Goal: Task Accomplishment & Management: Use online tool/utility

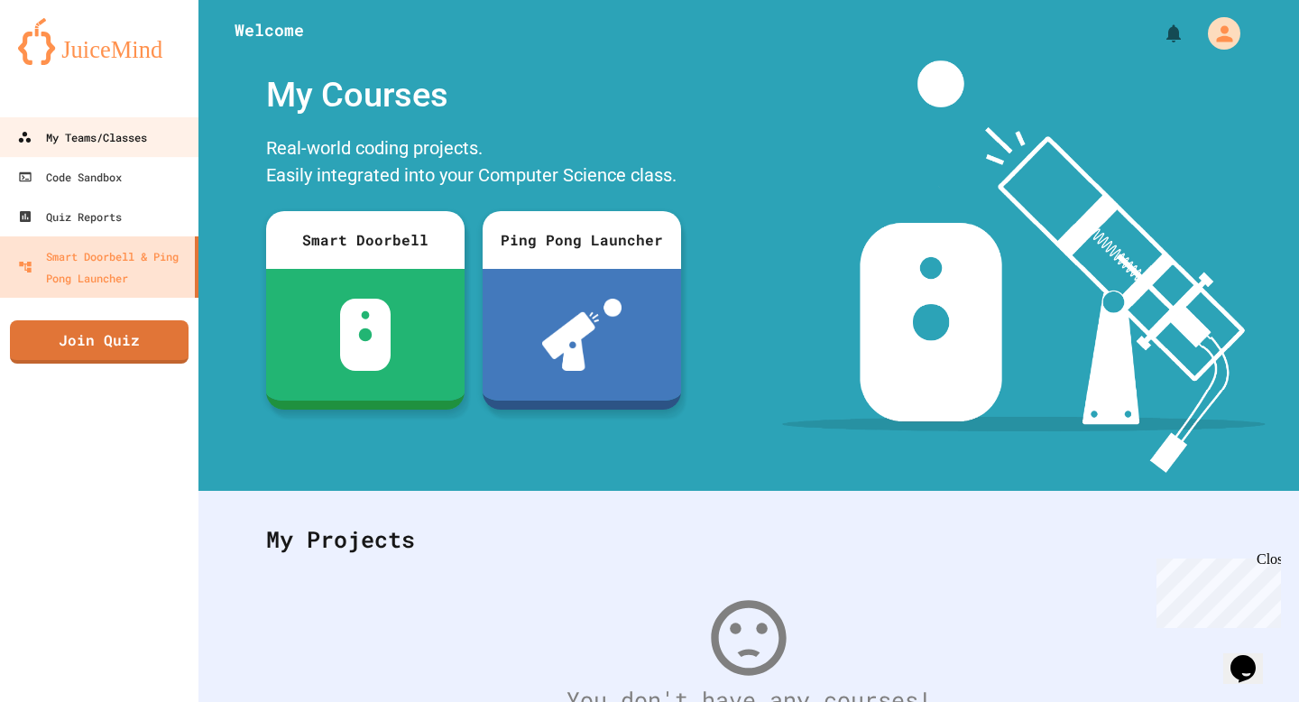
click at [112, 147] on div "My Teams/Classes" at bounding box center [82, 137] width 130 height 22
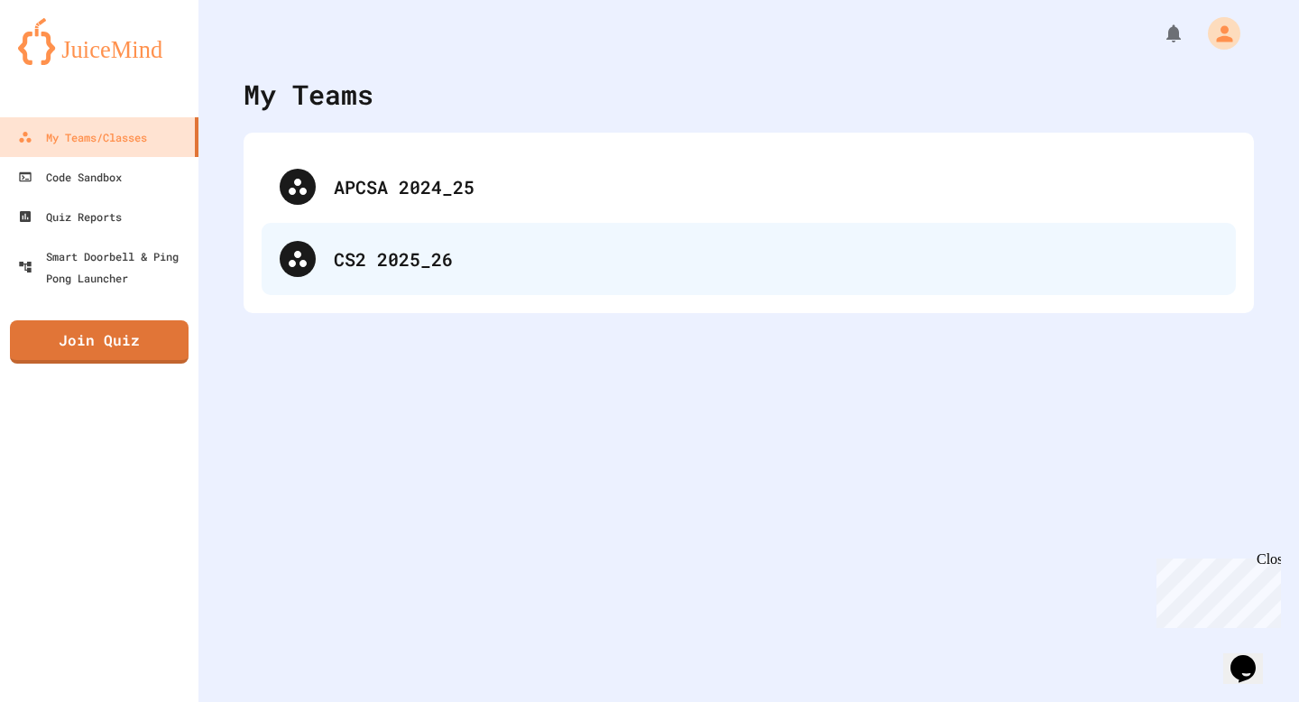
click at [376, 271] on div "CS2 2025_26" at bounding box center [776, 258] width 884 height 27
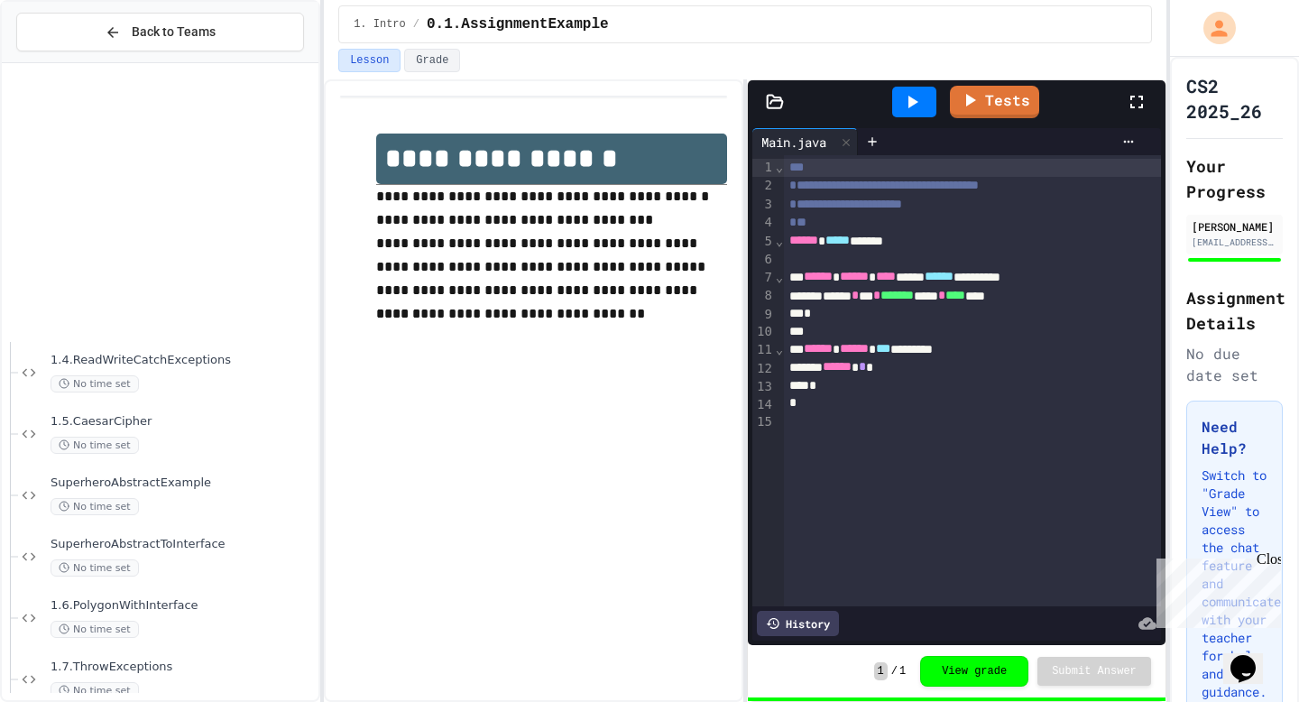
scroll to position [749, 0]
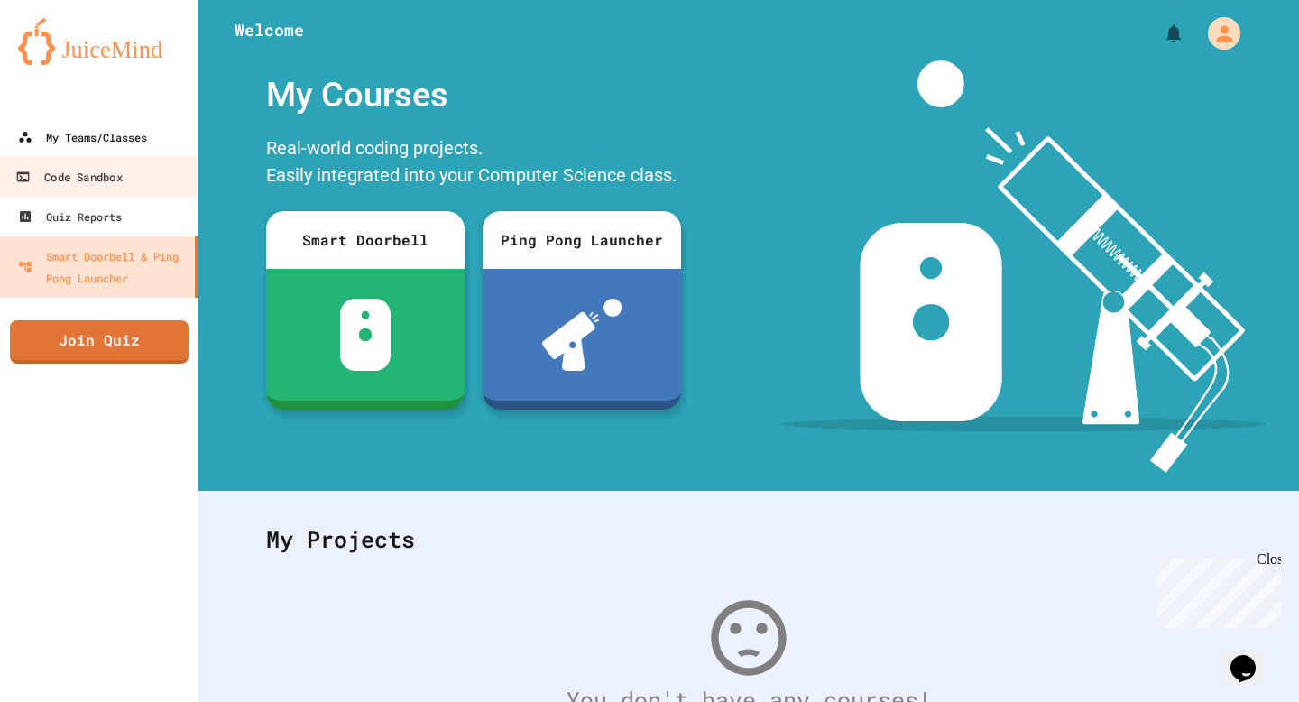
click at [114, 138] on div "My Teams/Classes" at bounding box center [82, 137] width 129 height 22
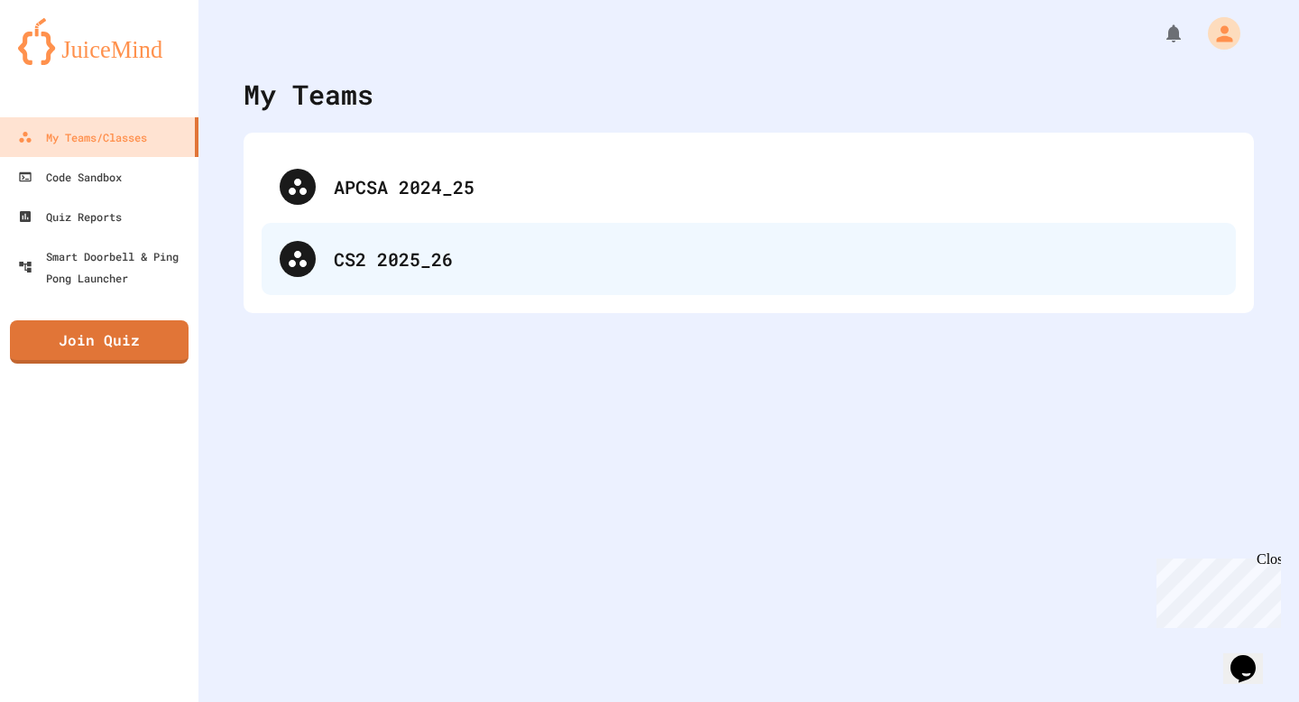
click at [400, 245] on div "CS2 2025_26" at bounding box center [776, 258] width 884 height 27
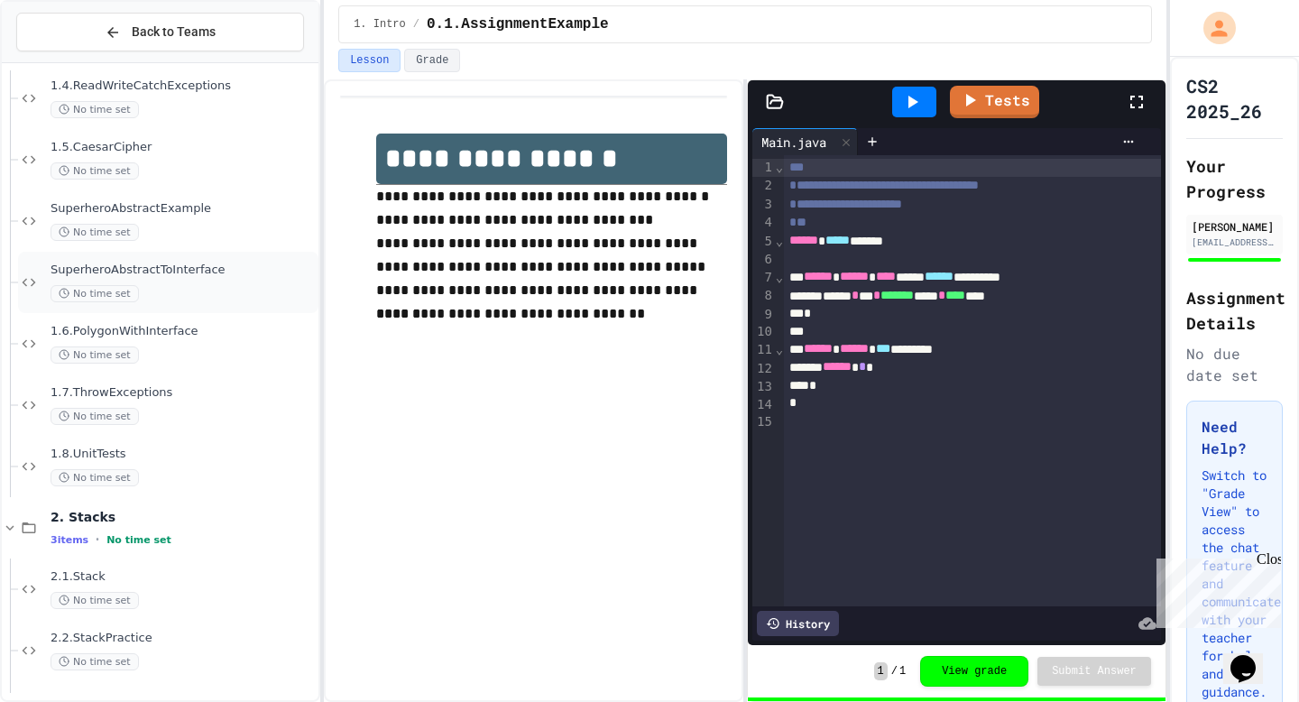
scroll to position [749, 0]
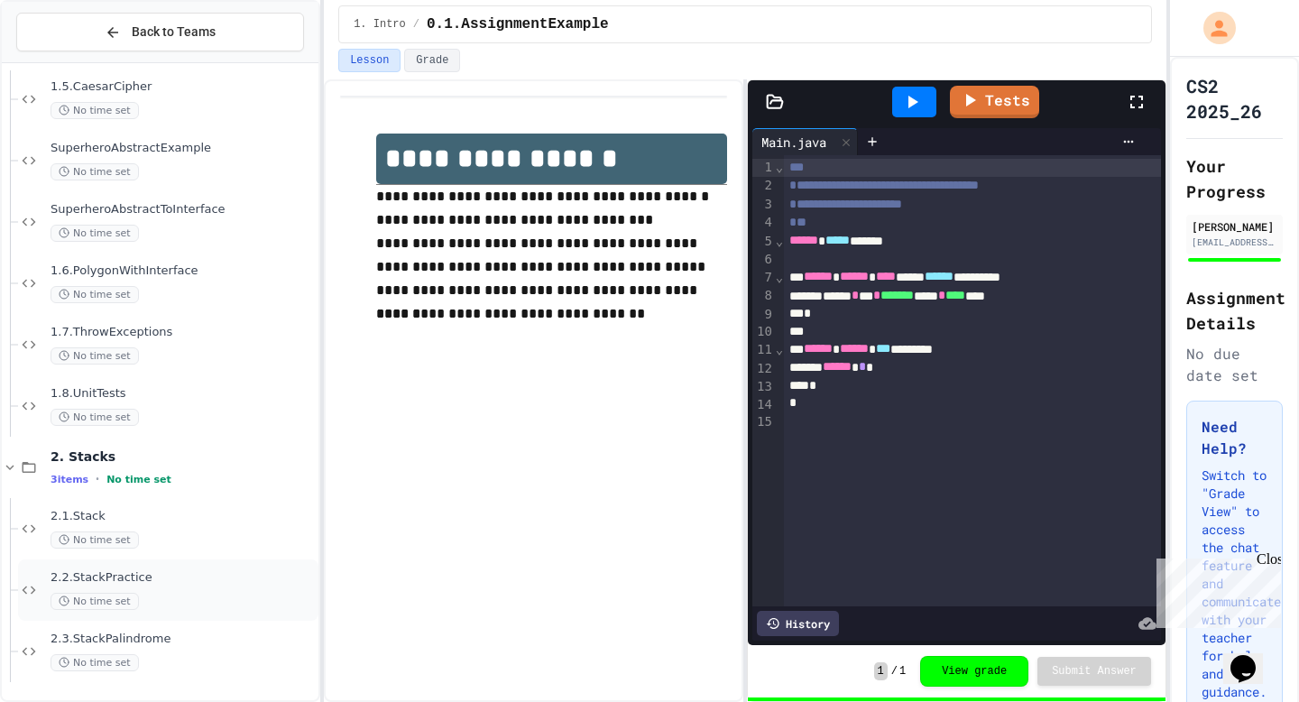
click at [143, 578] on span "2.2.StackPractice" at bounding box center [183, 577] width 264 height 15
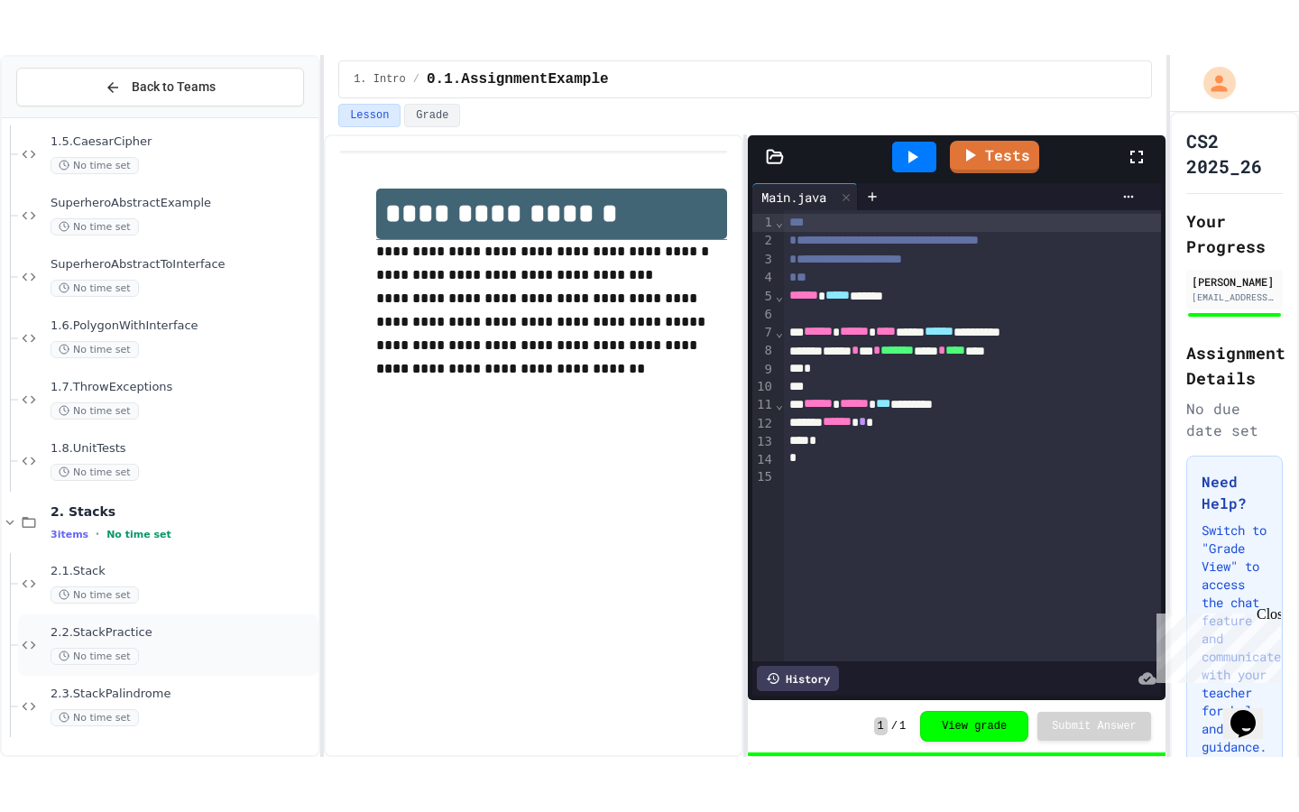
scroll to position [727, 0]
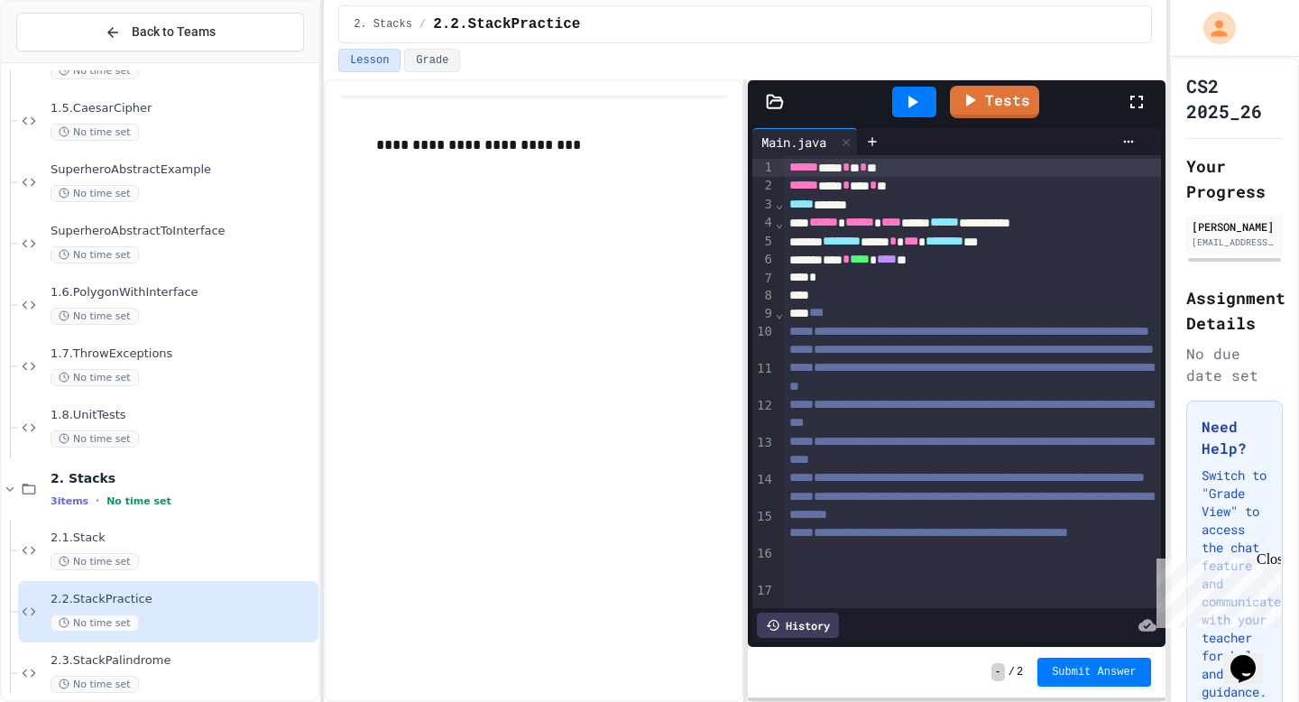
click at [1135, 103] on icon at bounding box center [1137, 102] width 22 height 22
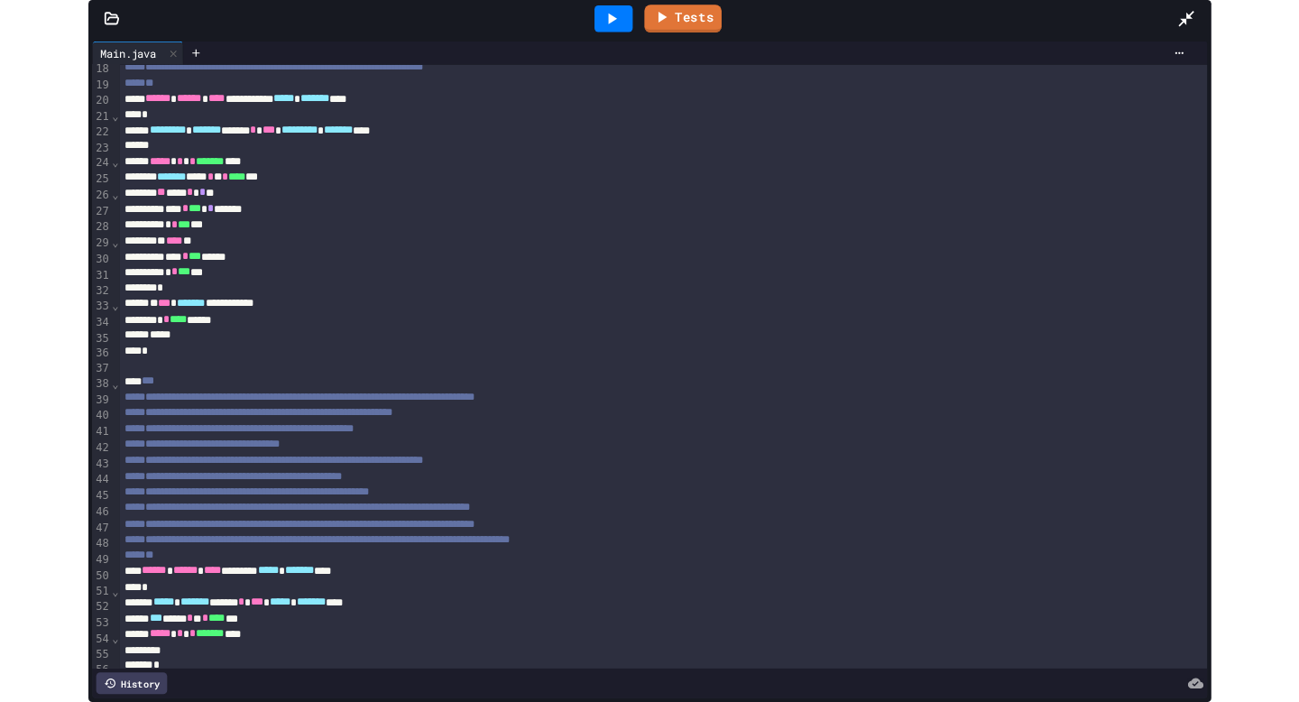
scroll to position [405, 0]
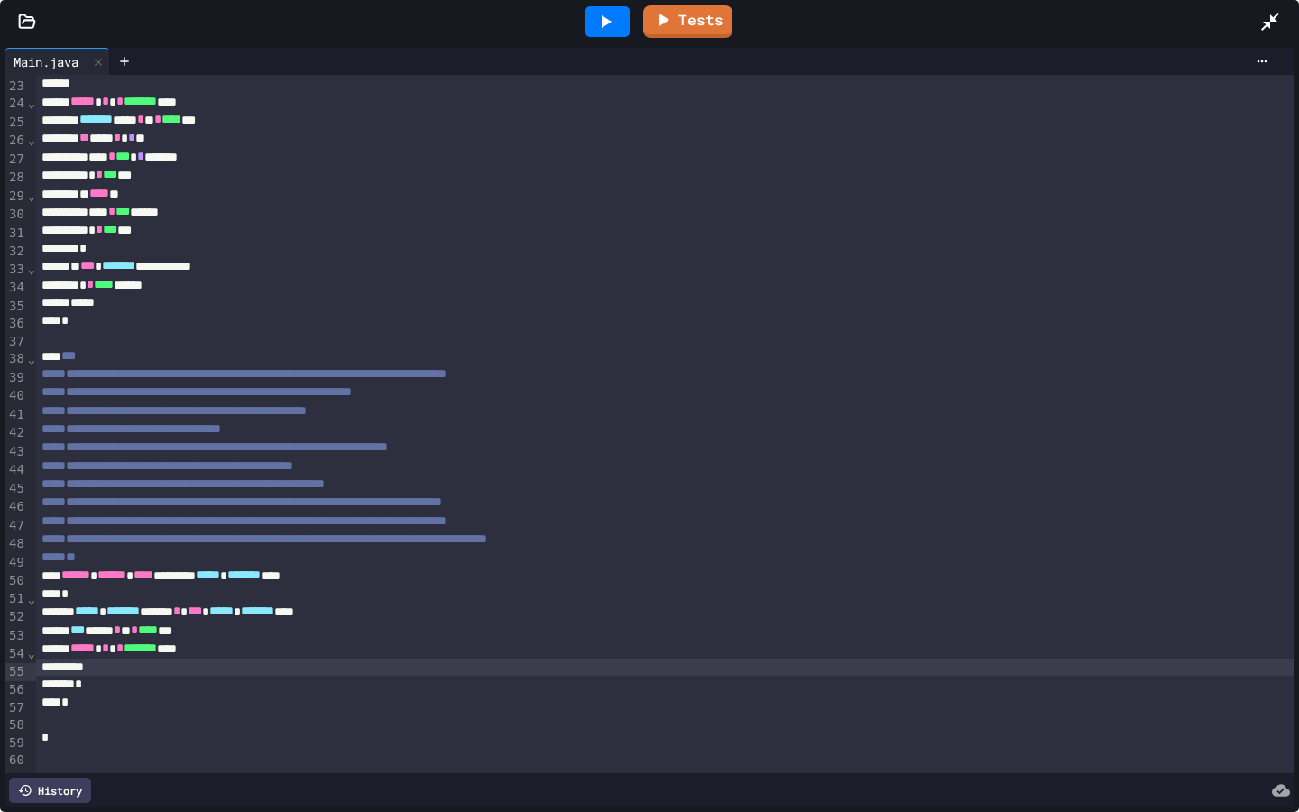
click at [174, 670] on div at bounding box center [665, 668] width 1259 height 18
drag, startPoint x: 1266, startPoint y: 20, endPoint x: 1266, endPoint y: 694, distance: 674.0
click at [1266, 20] on icon at bounding box center [1271, 22] width 22 height 22
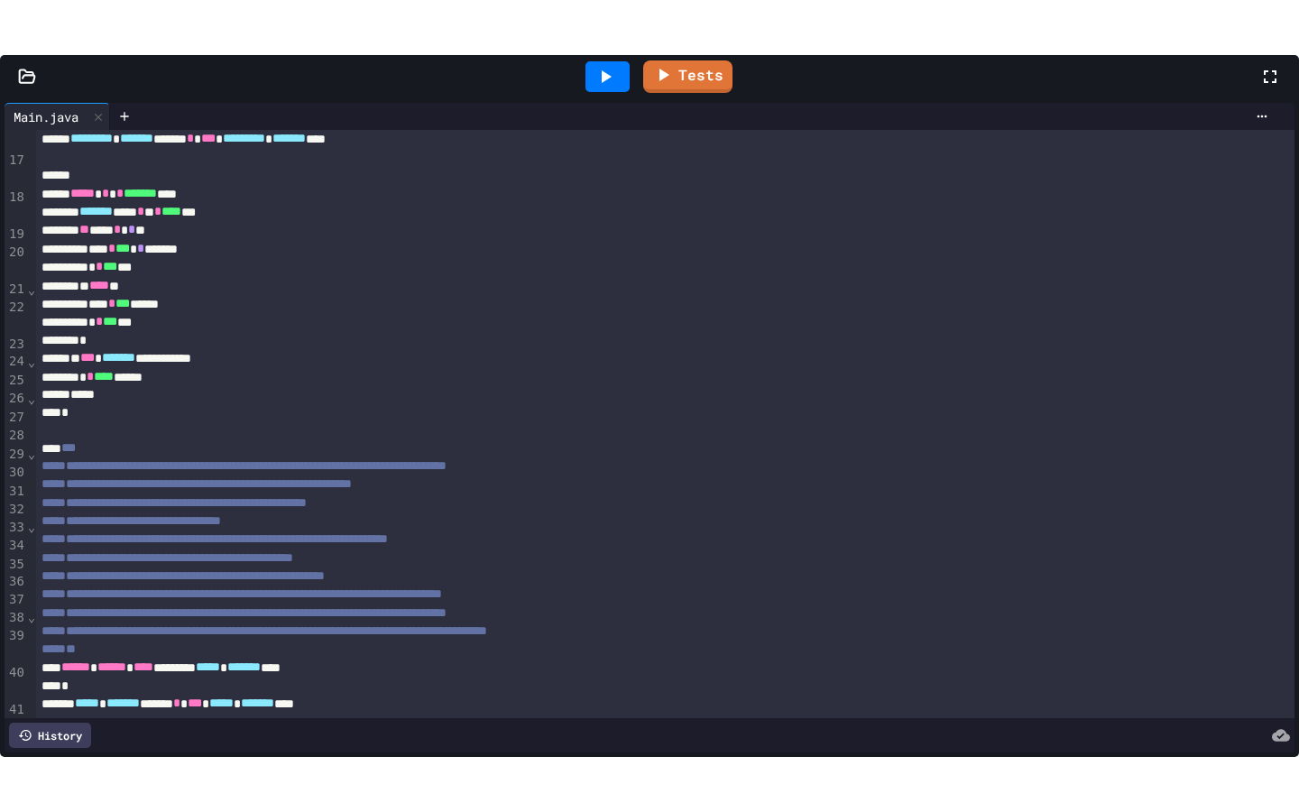
scroll to position [608, 0]
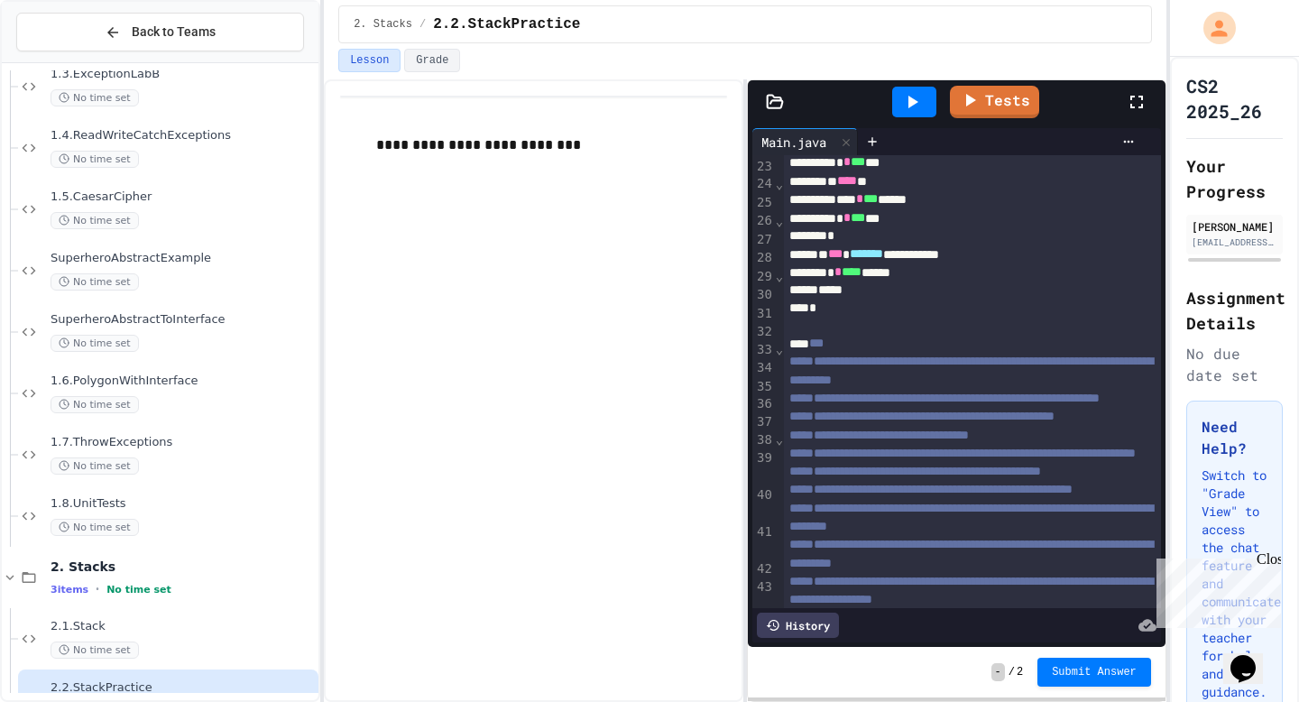
click at [1142, 104] on icon at bounding box center [1137, 102] width 13 height 13
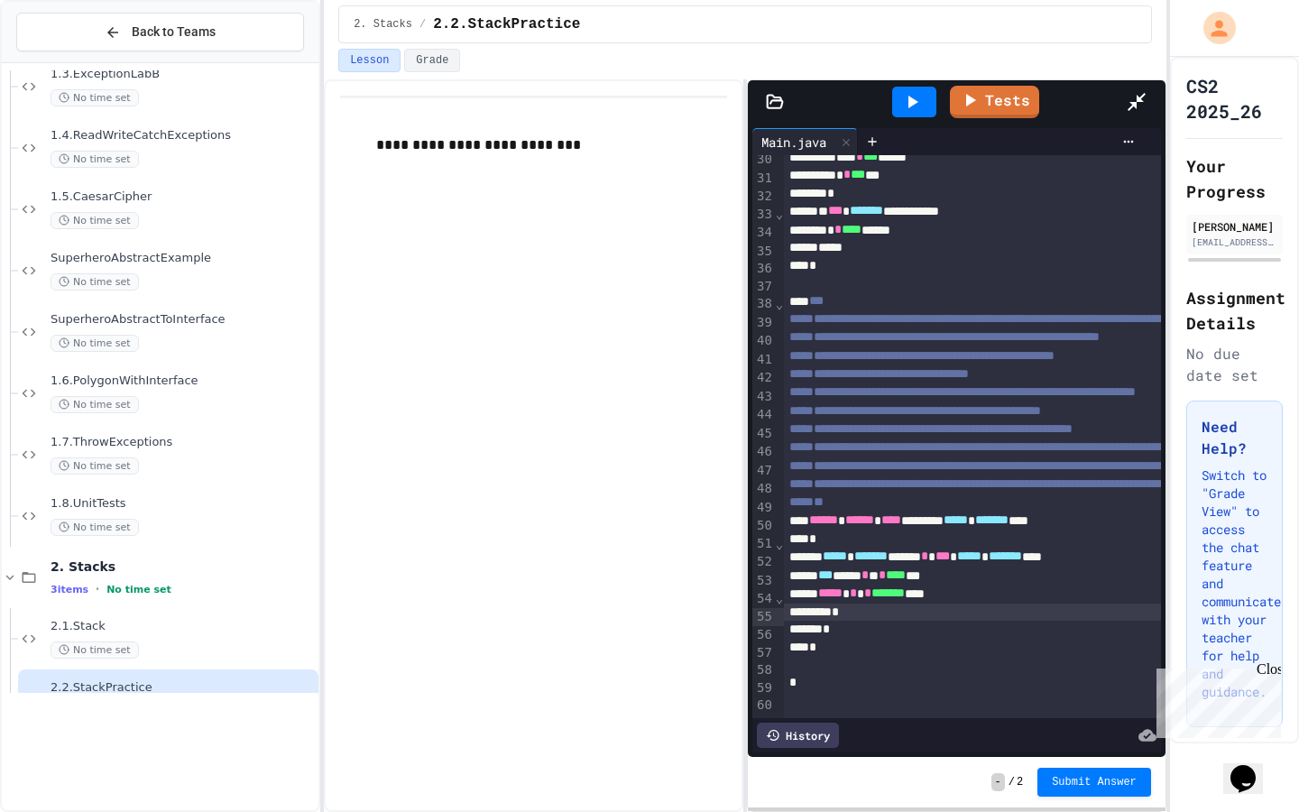
scroll to position [405, 0]
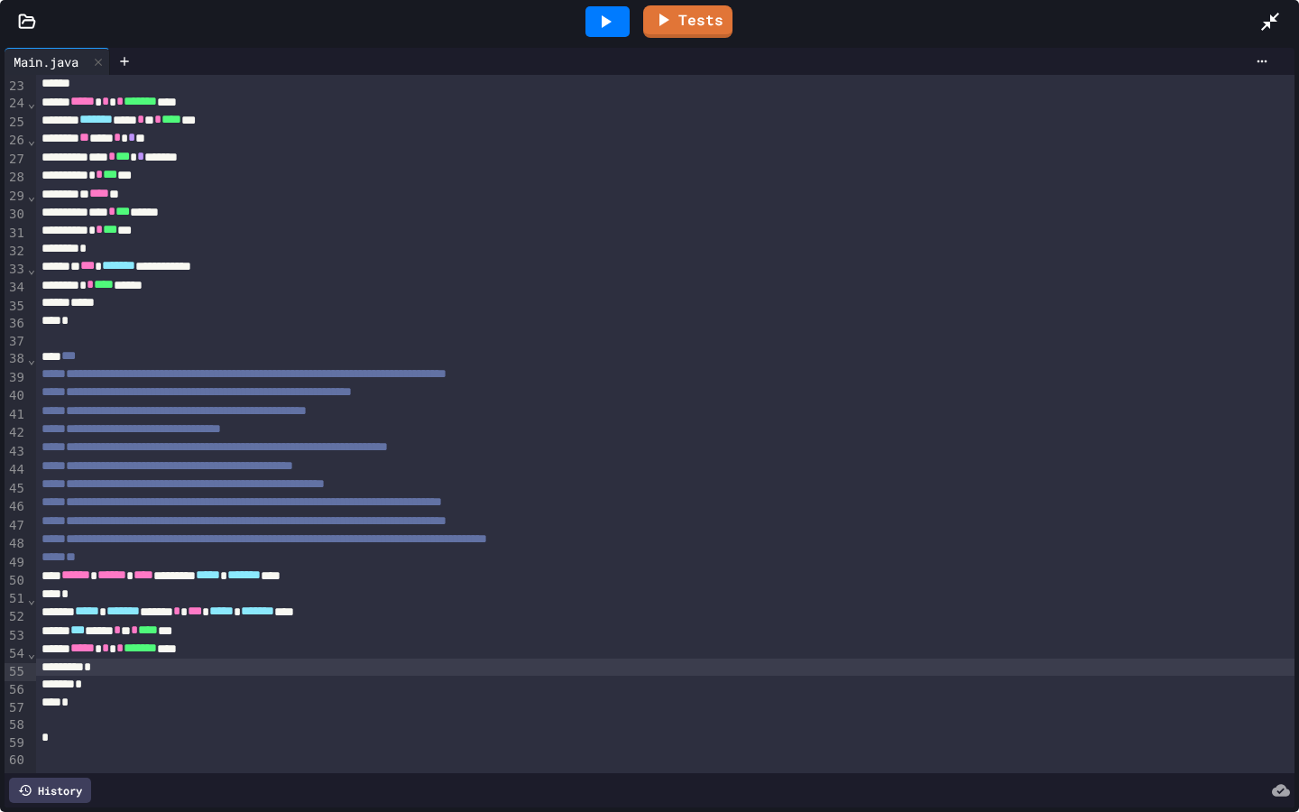
click at [254, 670] on div "*" at bounding box center [665, 668] width 1259 height 18
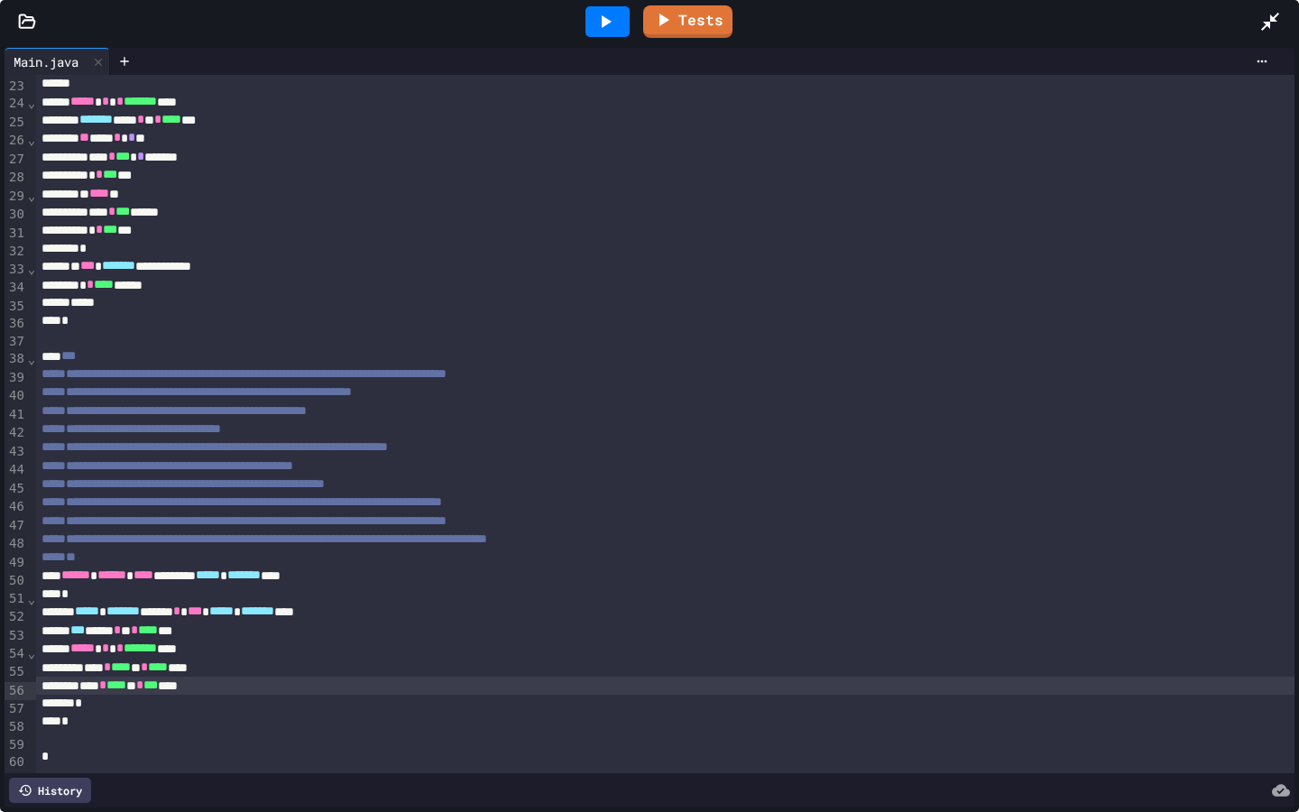
click at [121, 701] on div "*" at bounding box center [665, 704] width 1259 height 18
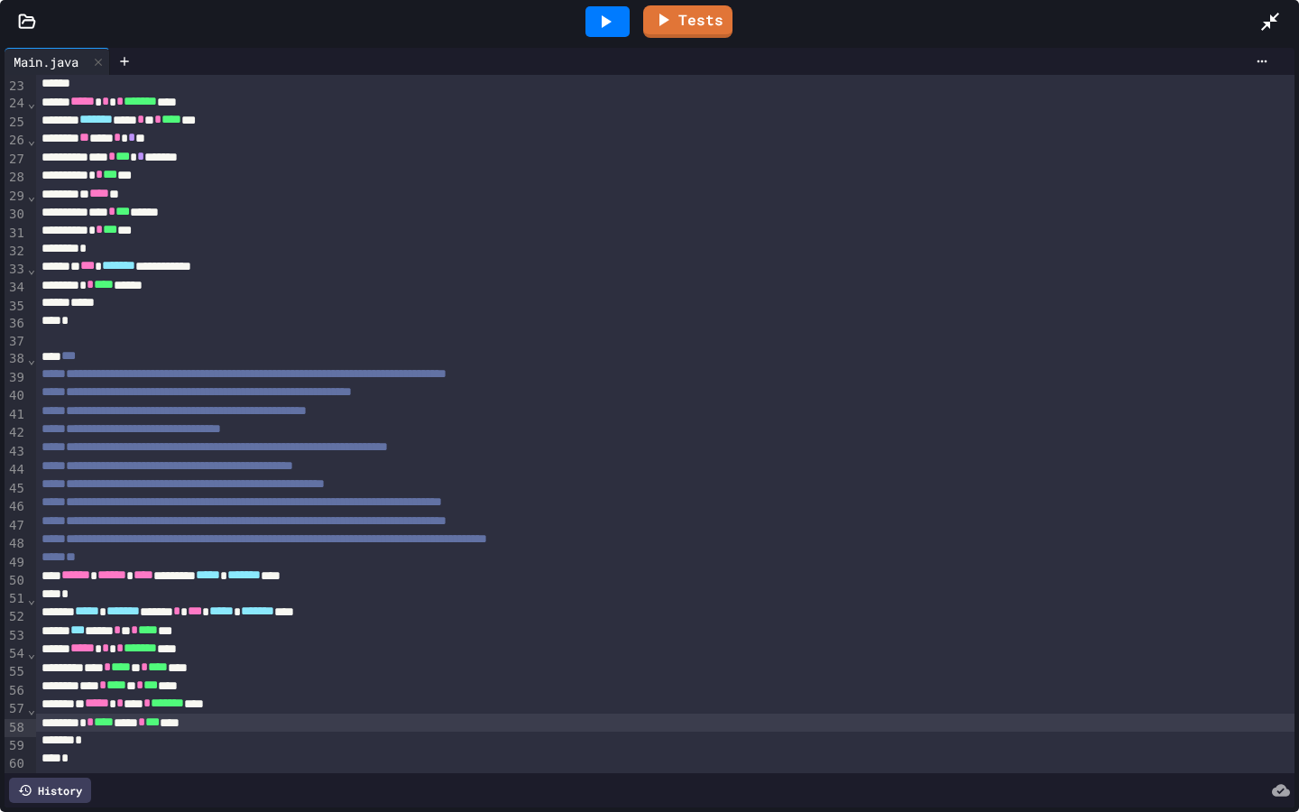
click at [606, 24] on icon at bounding box center [607, 21] width 10 height 13
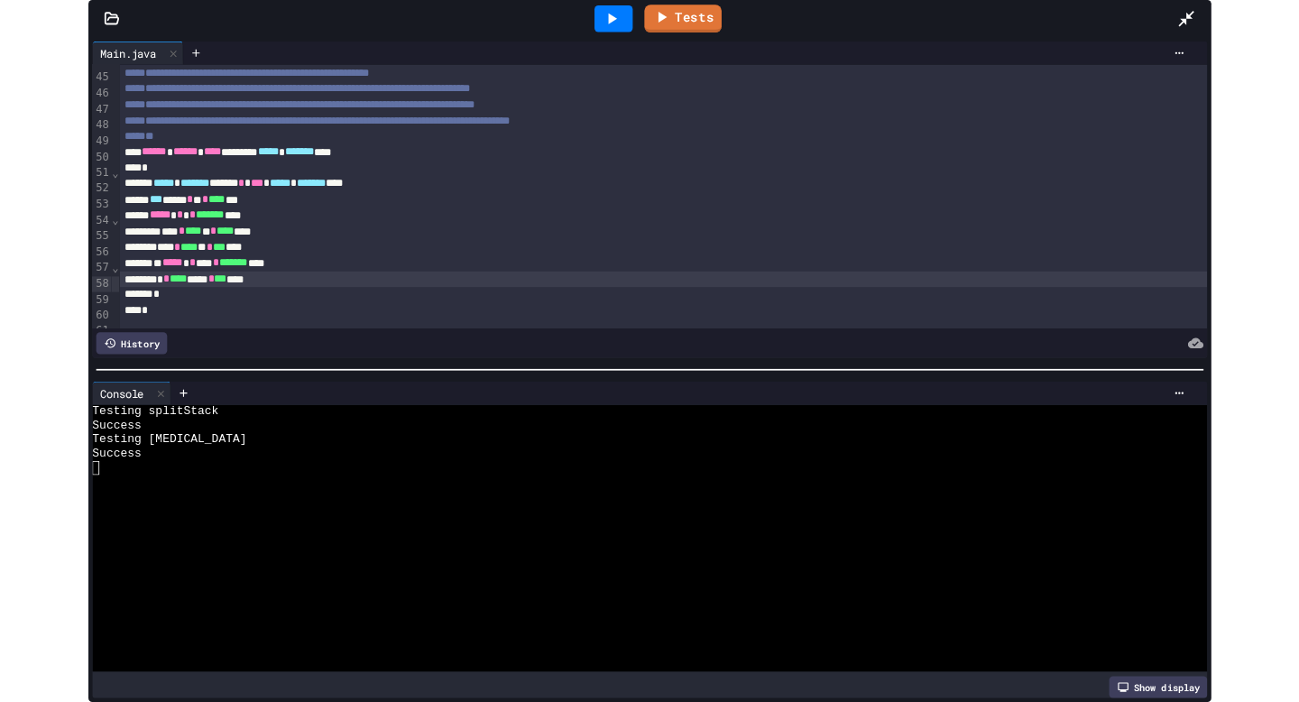
scroll to position [807, 0]
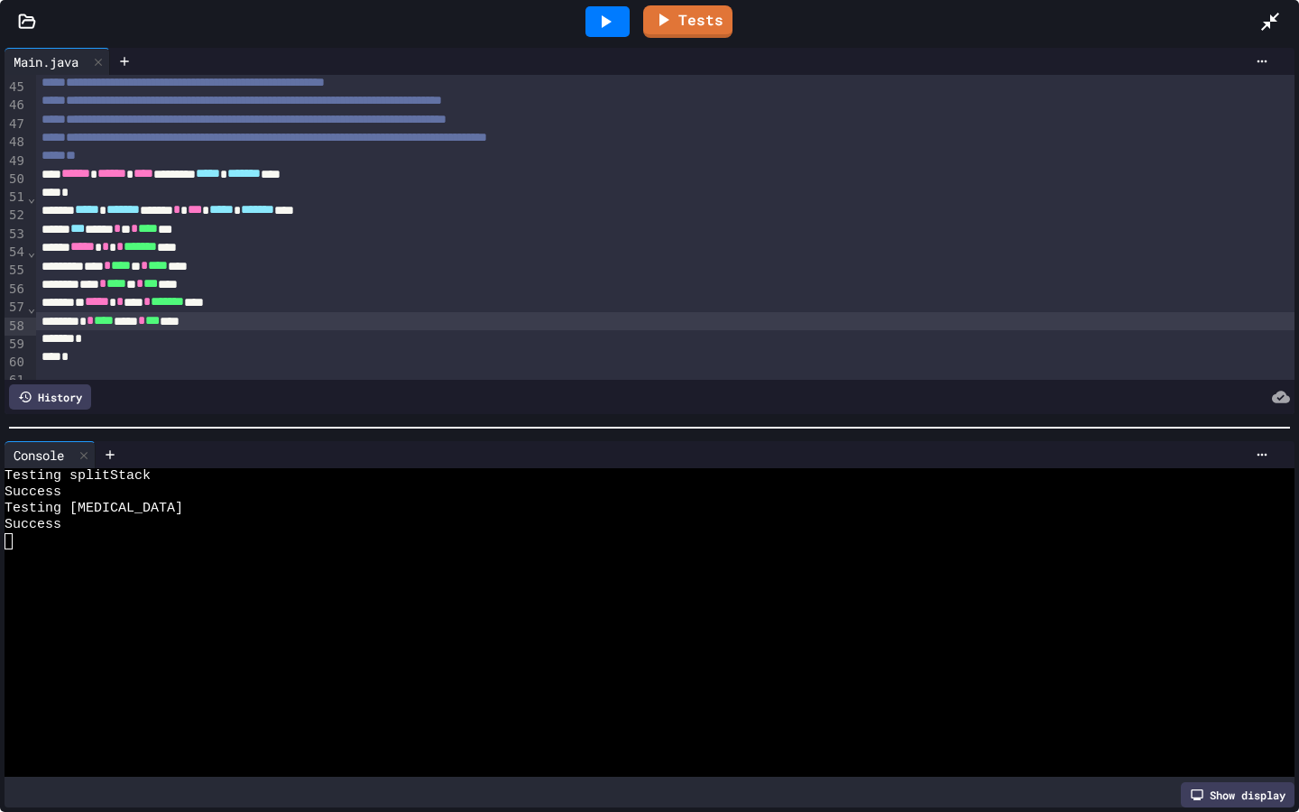
click at [1267, 13] on icon at bounding box center [1271, 22] width 22 height 22
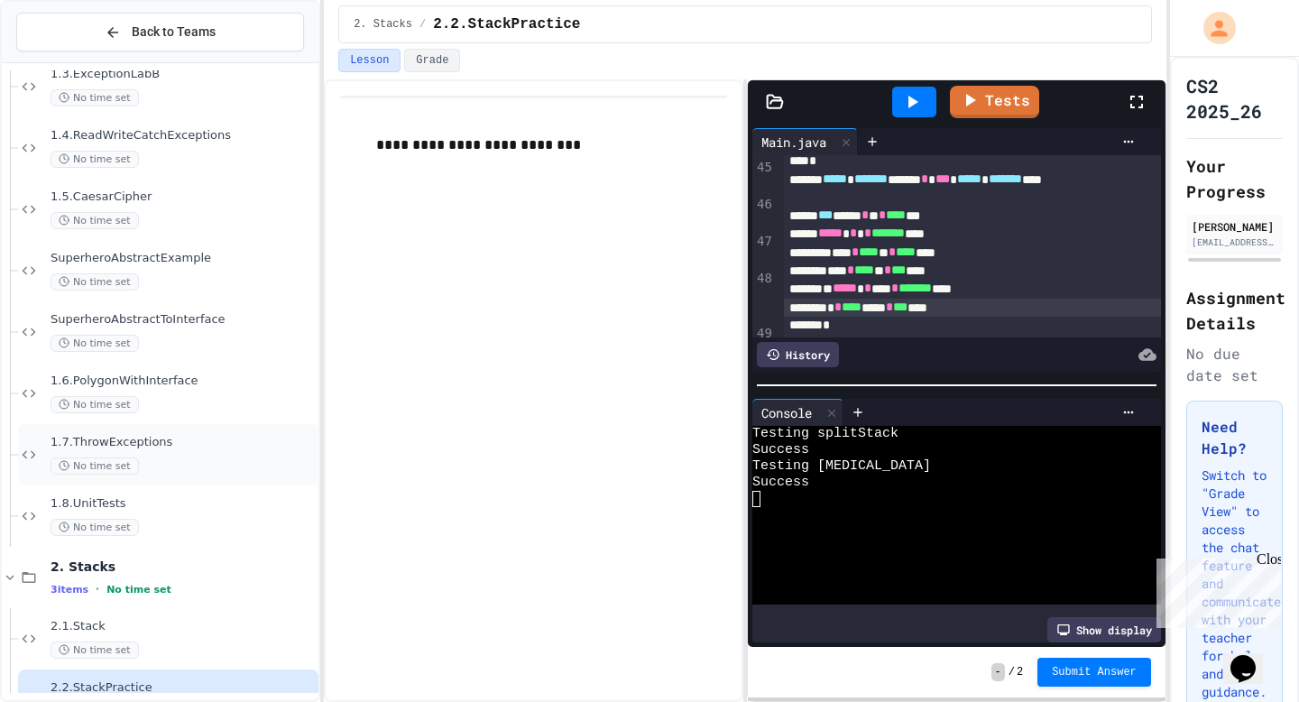
scroll to position [749, 0]
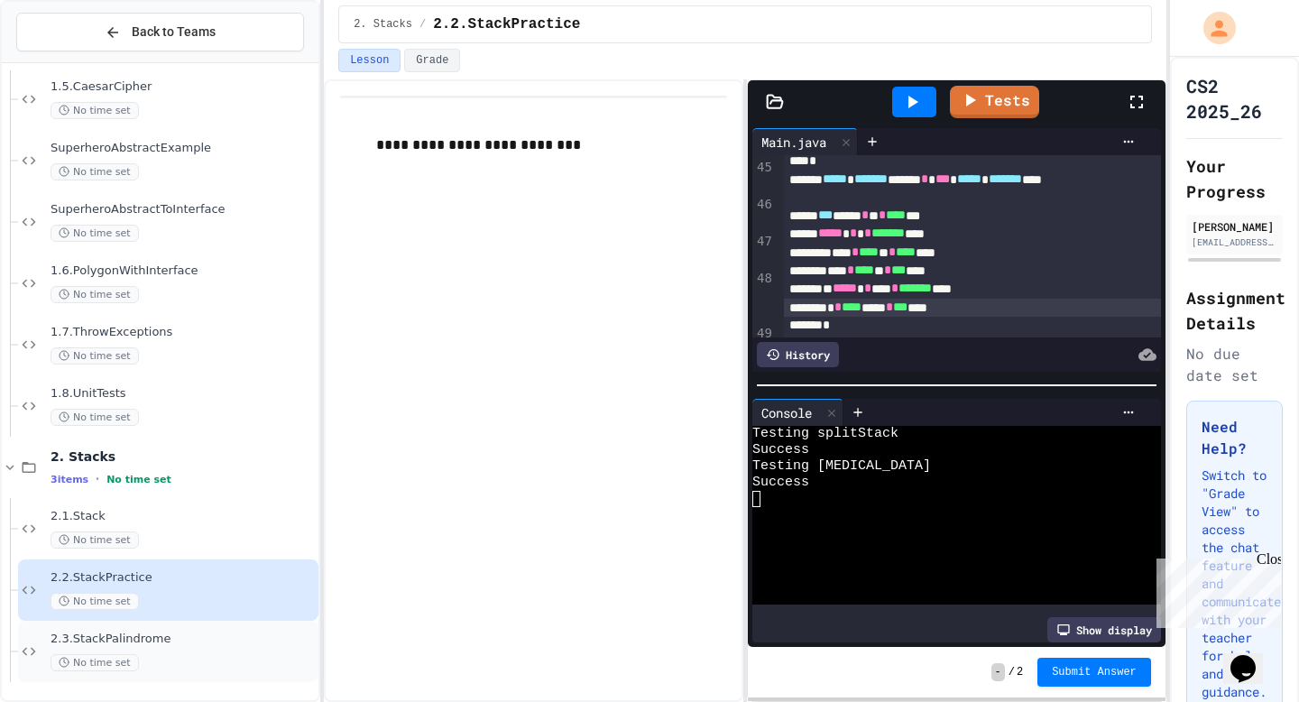
click at [162, 657] on div "No time set" at bounding box center [183, 662] width 264 height 17
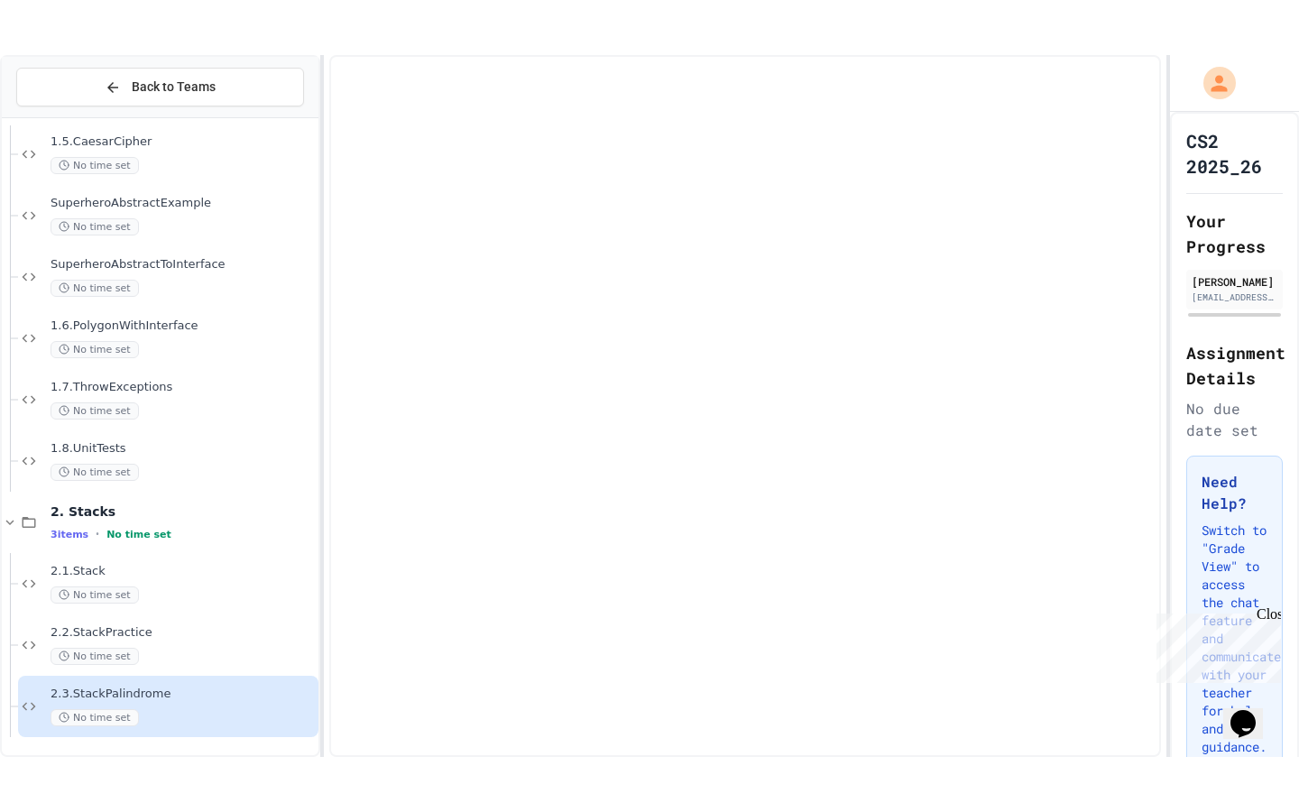
scroll to position [727, 0]
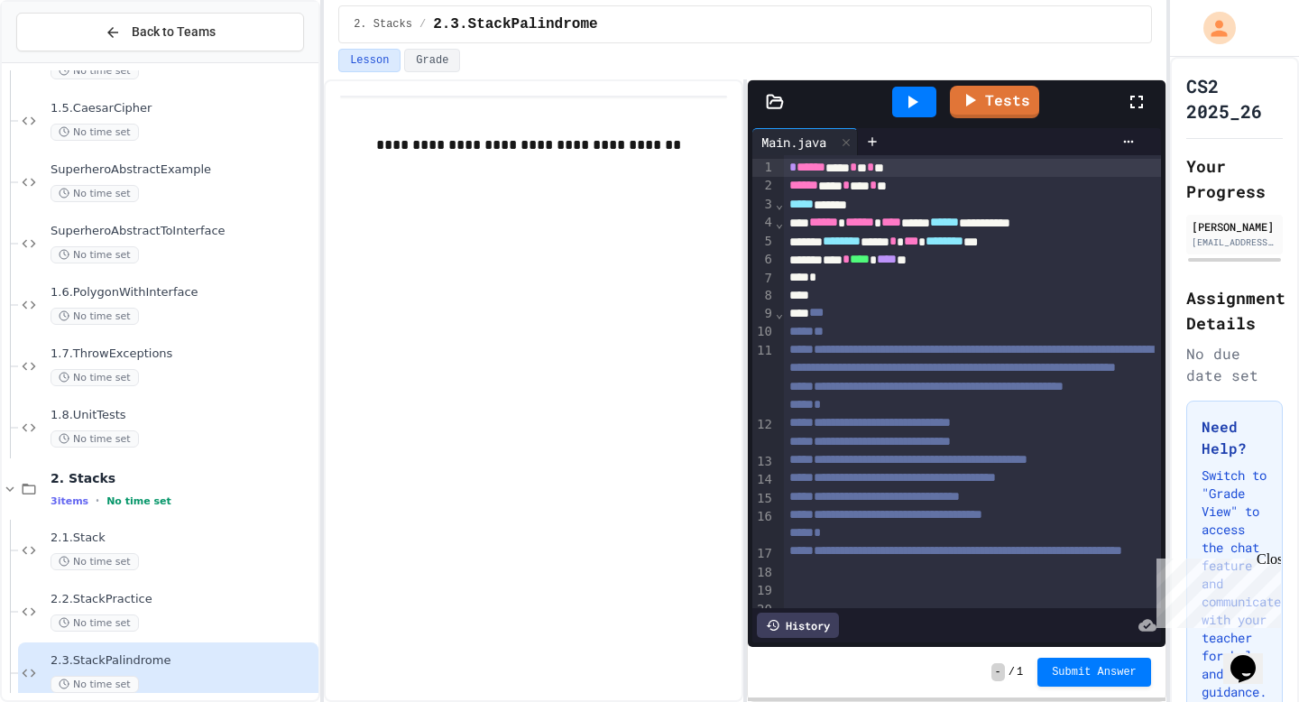
click at [1139, 90] on div at bounding box center [1146, 102] width 40 height 49
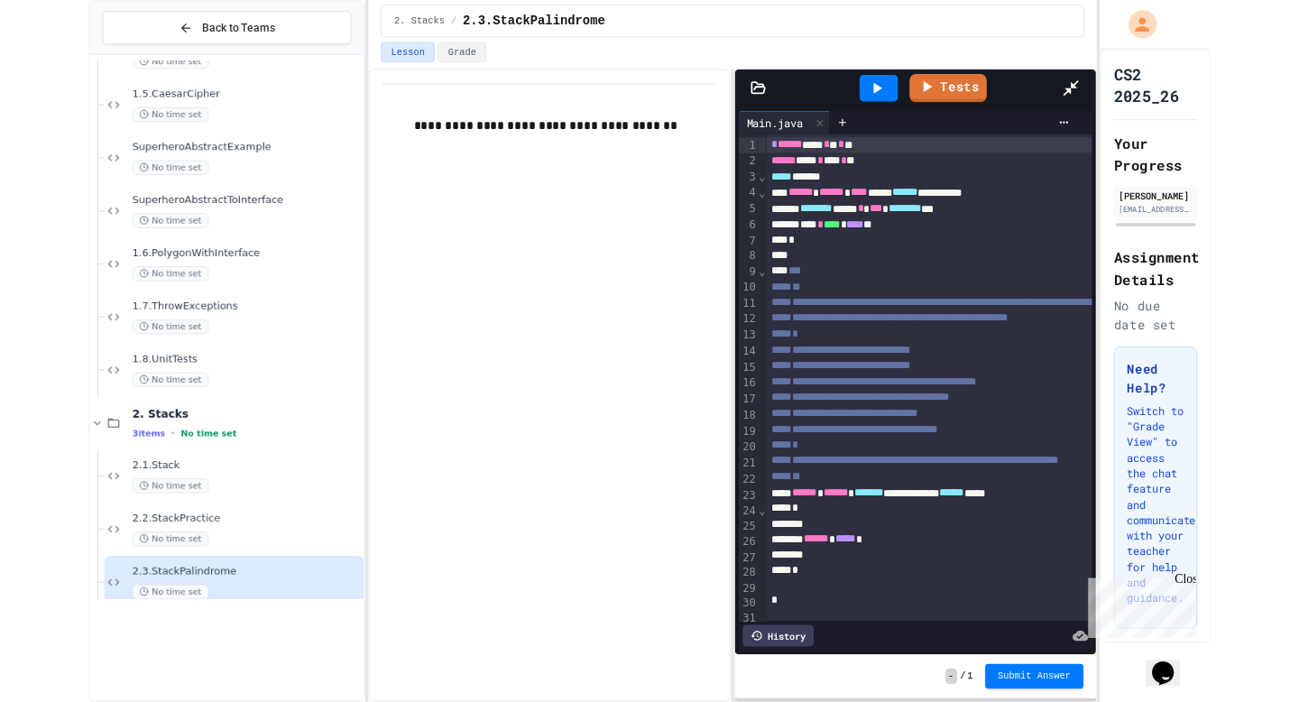
scroll to position [639, 0]
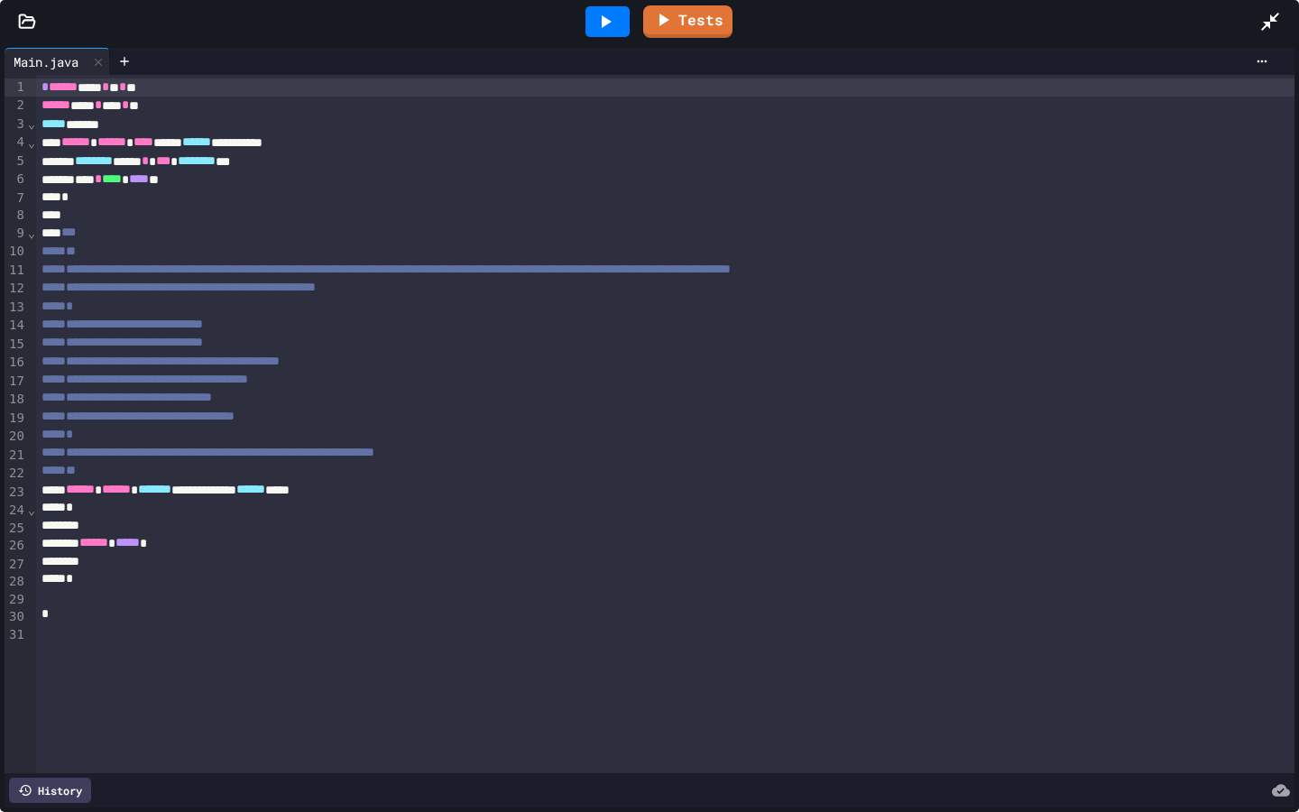
click at [29, 28] on icon at bounding box center [27, 22] width 18 height 18
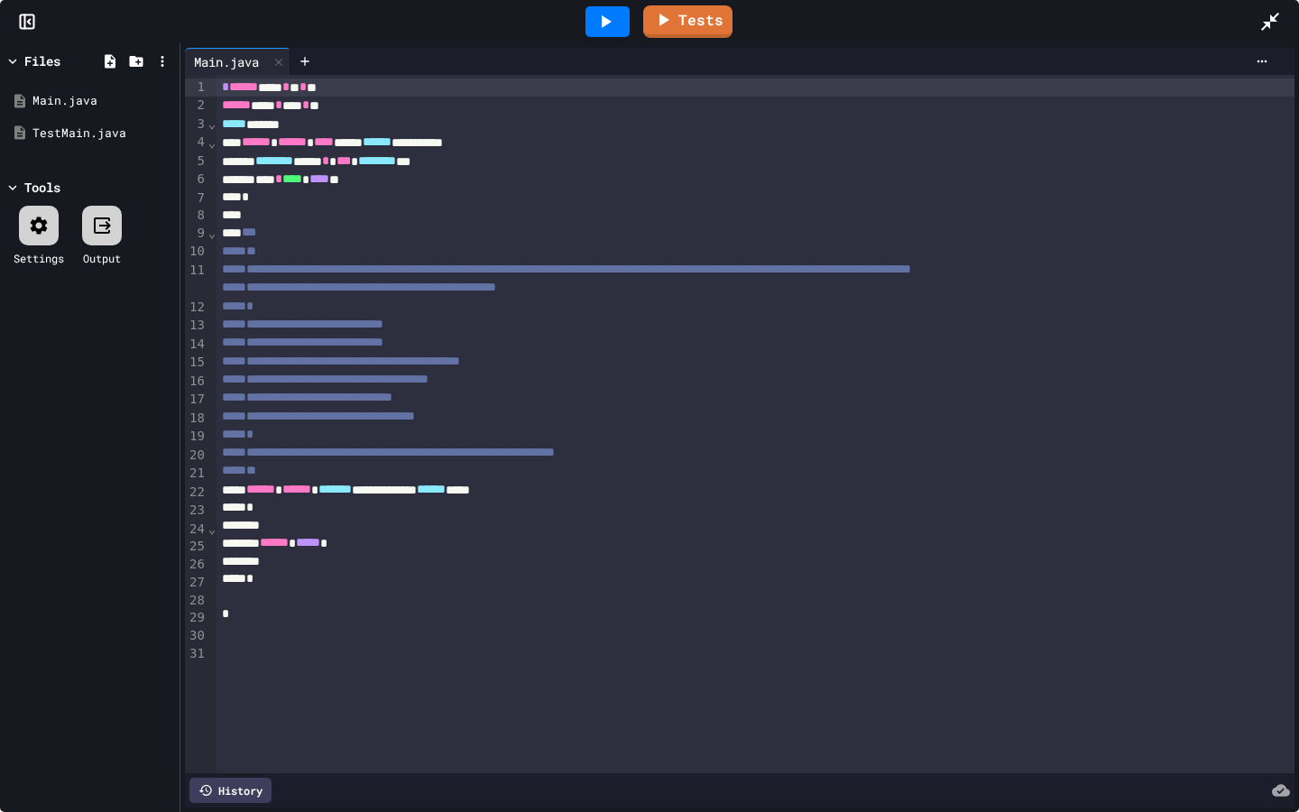
click at [25, 24] on icon at bounding box center [25, 22] width 0 height 14
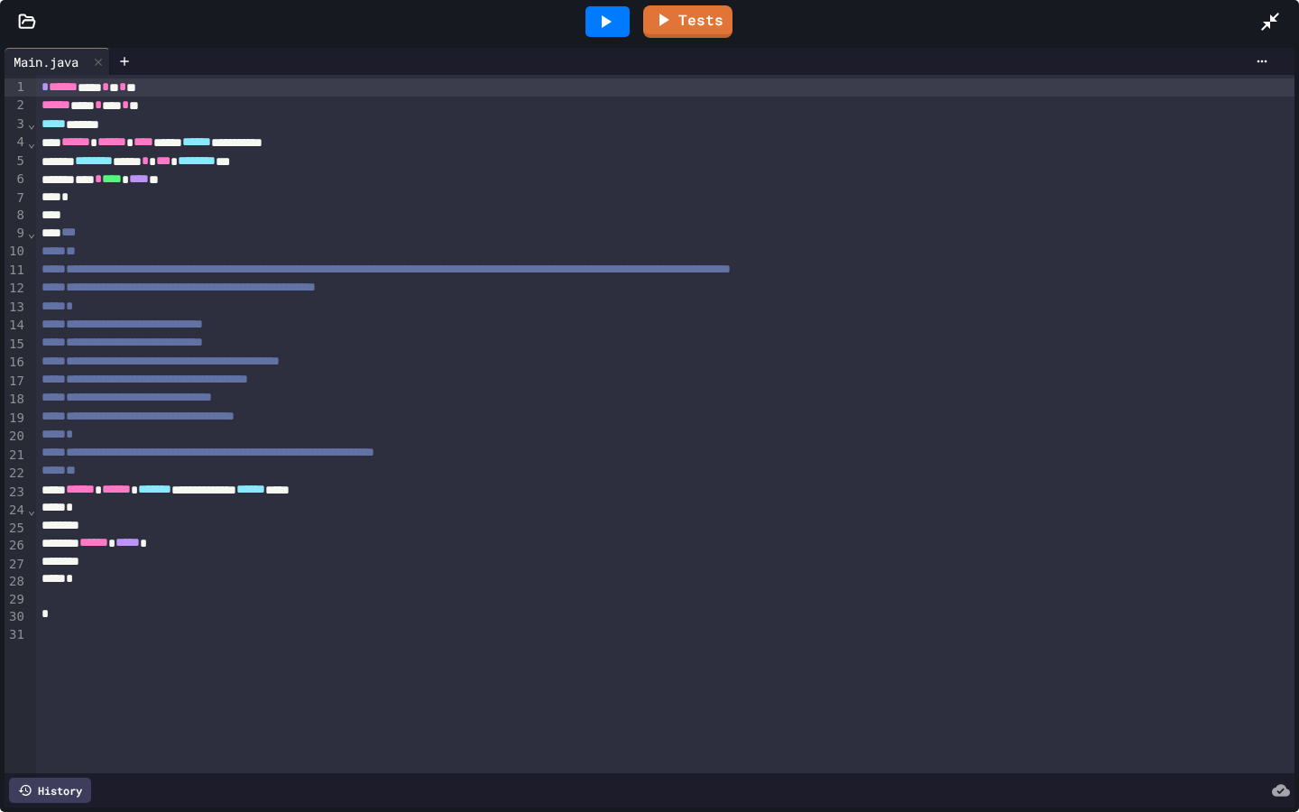
click at [50, 89] on span "******" at bounding box center [63, 86] width 29 height 13
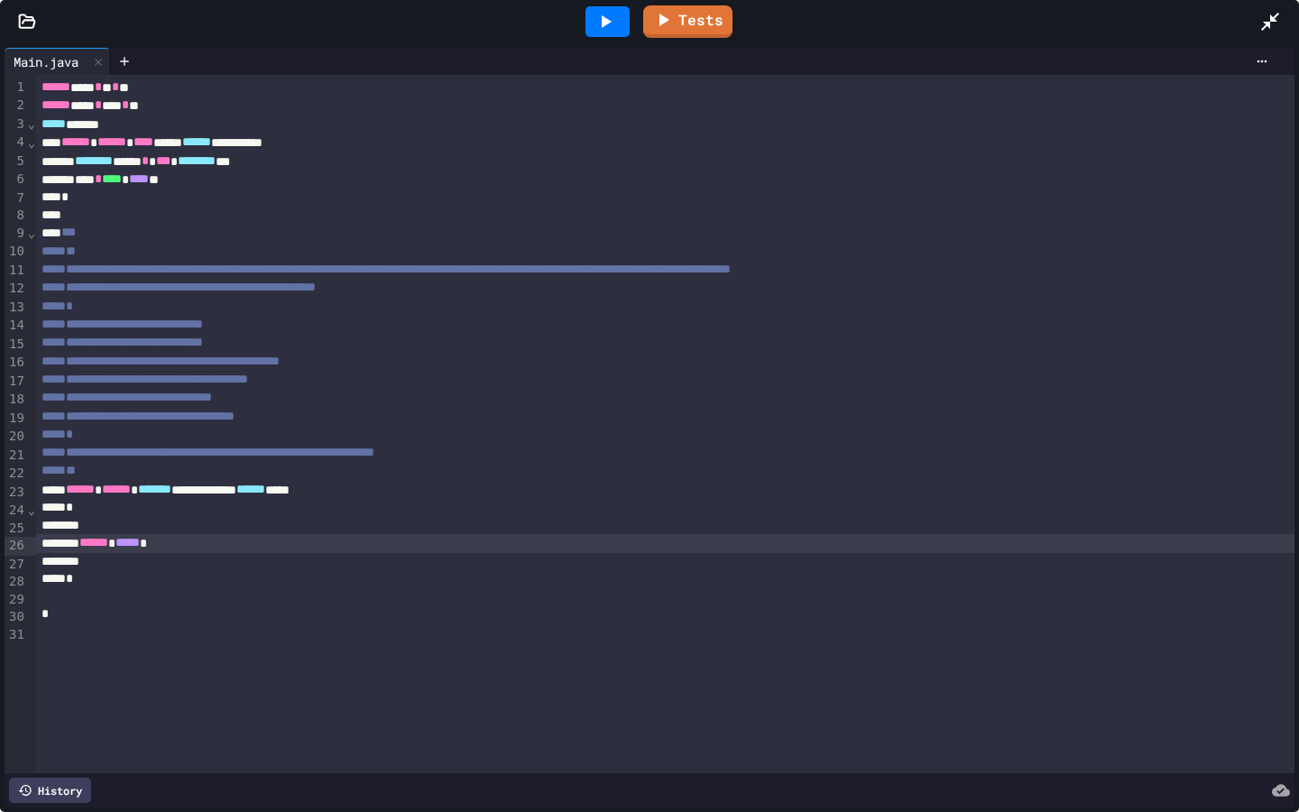
click at [208, 548] on div "****** ***** *" at bounding box center [665, 543] width 1259 height 18
drag, startPoint x: 208, startPoint y: 548, endPoint x: 106, endPoint y: 548, distance: 102.0
click at [106, 548] on div "****** ***** *" at bounding box center [665, 543] width 1259 height 18
drag, startPoint x: 1261, startPoint y: 21, endPoint x: 1261, endPoint y: 695, distance: 674.0
click at [1261, 21] on icon at bounding box center [1271, 22] width 22 height 22
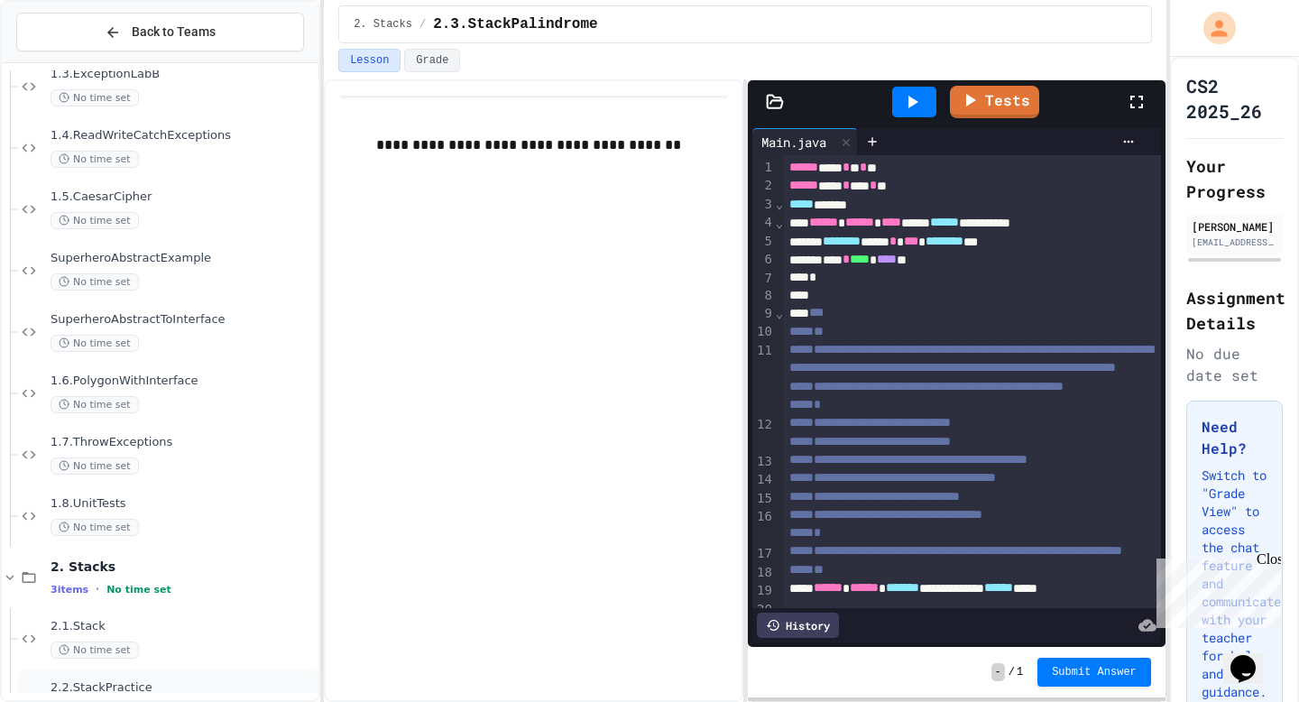
click at [187, 685] on span "2.2.StackPractice" at bounding box center [183, 687] width 264 height 15
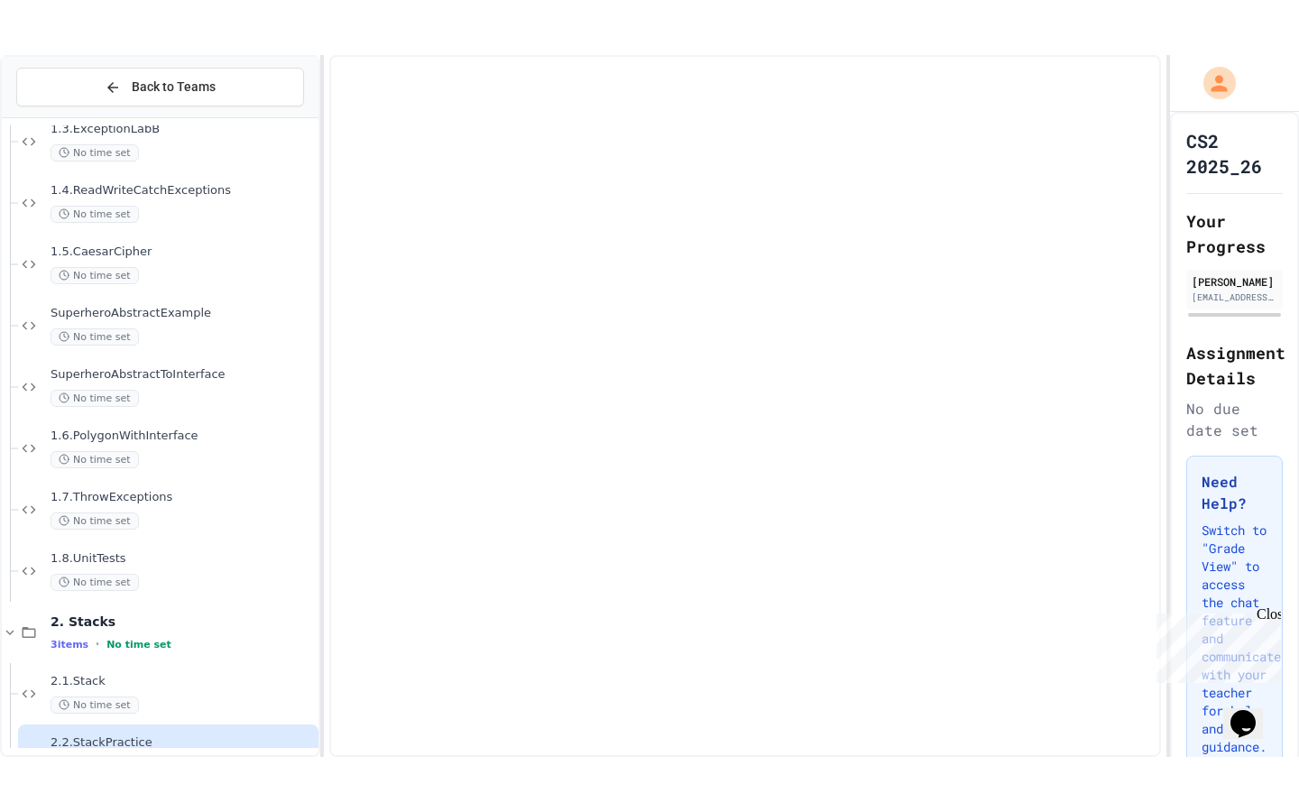
scroll to position [666, 0]
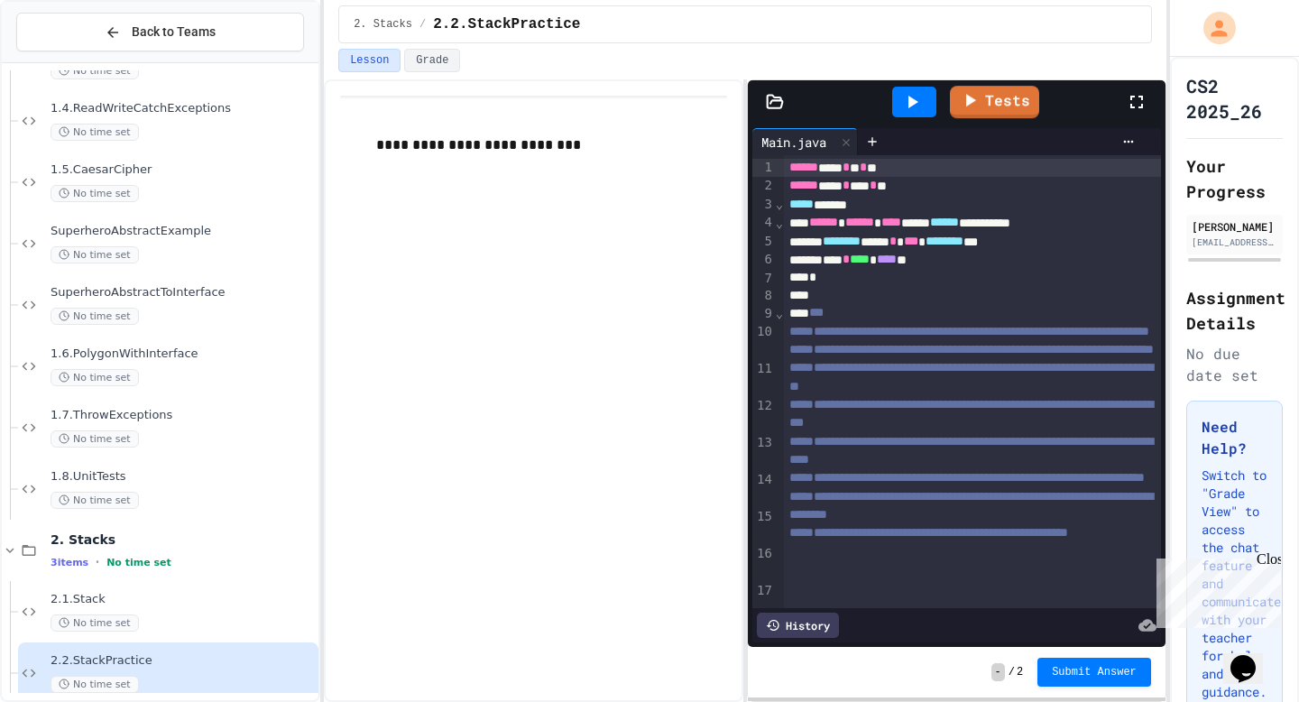
click at [1143, 99] on icon at bounding box center [1137, 102] width 22 height 22
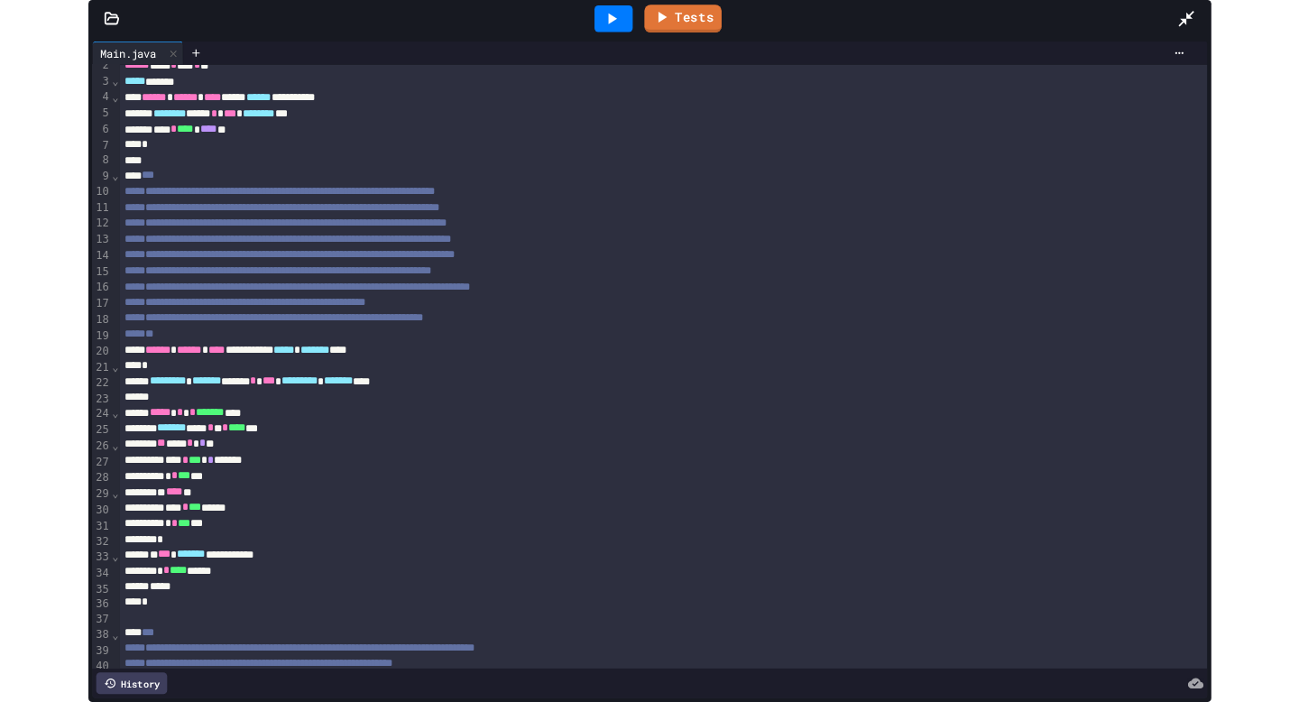
scroll to position [639, 0]
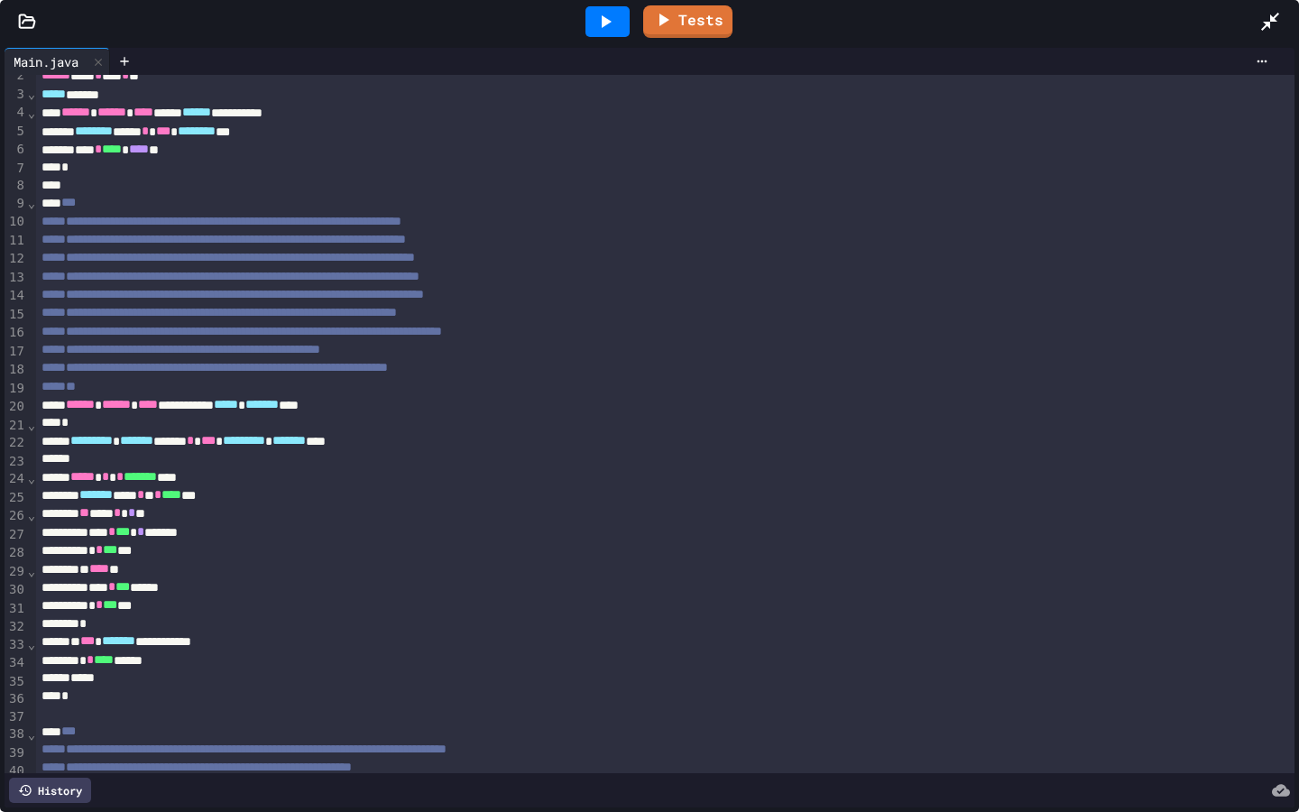
click at [1271, 32] on icon at bounding box center [1271, 22] width 22 height 22
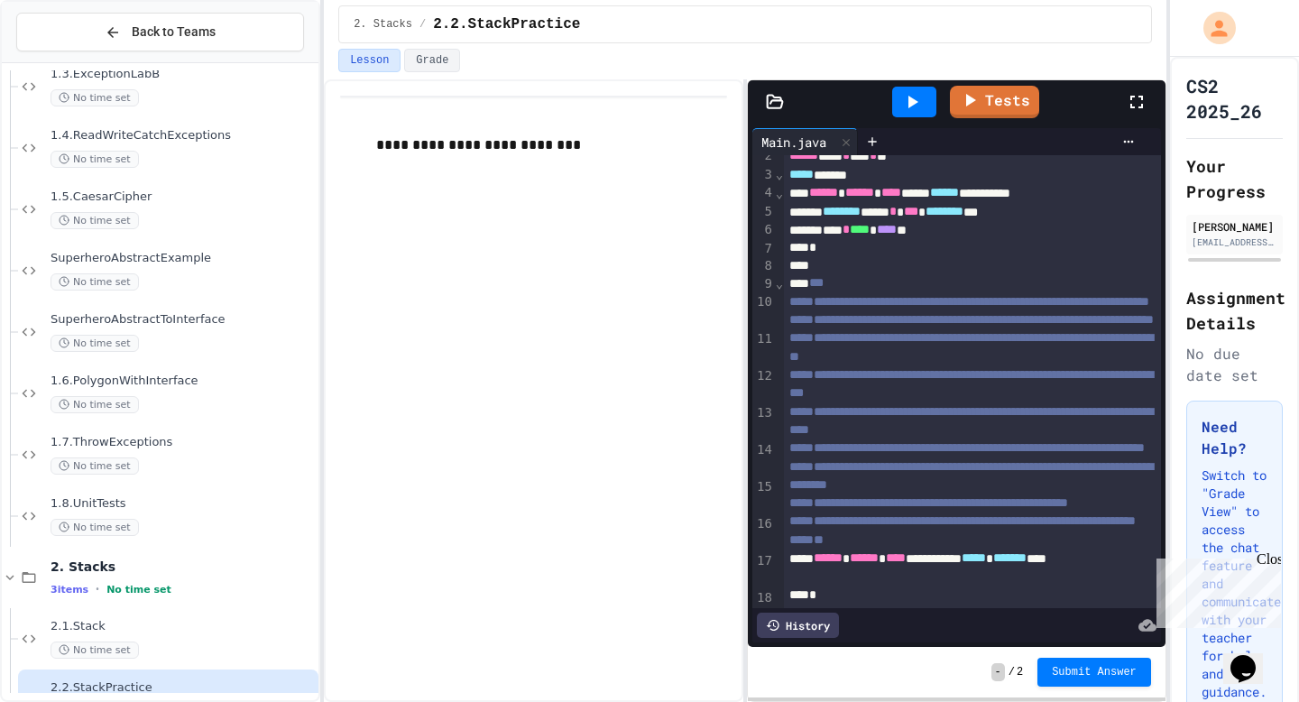
click at [1136, 100] on icon at bounding box center [1137, 102] width 22 height 22
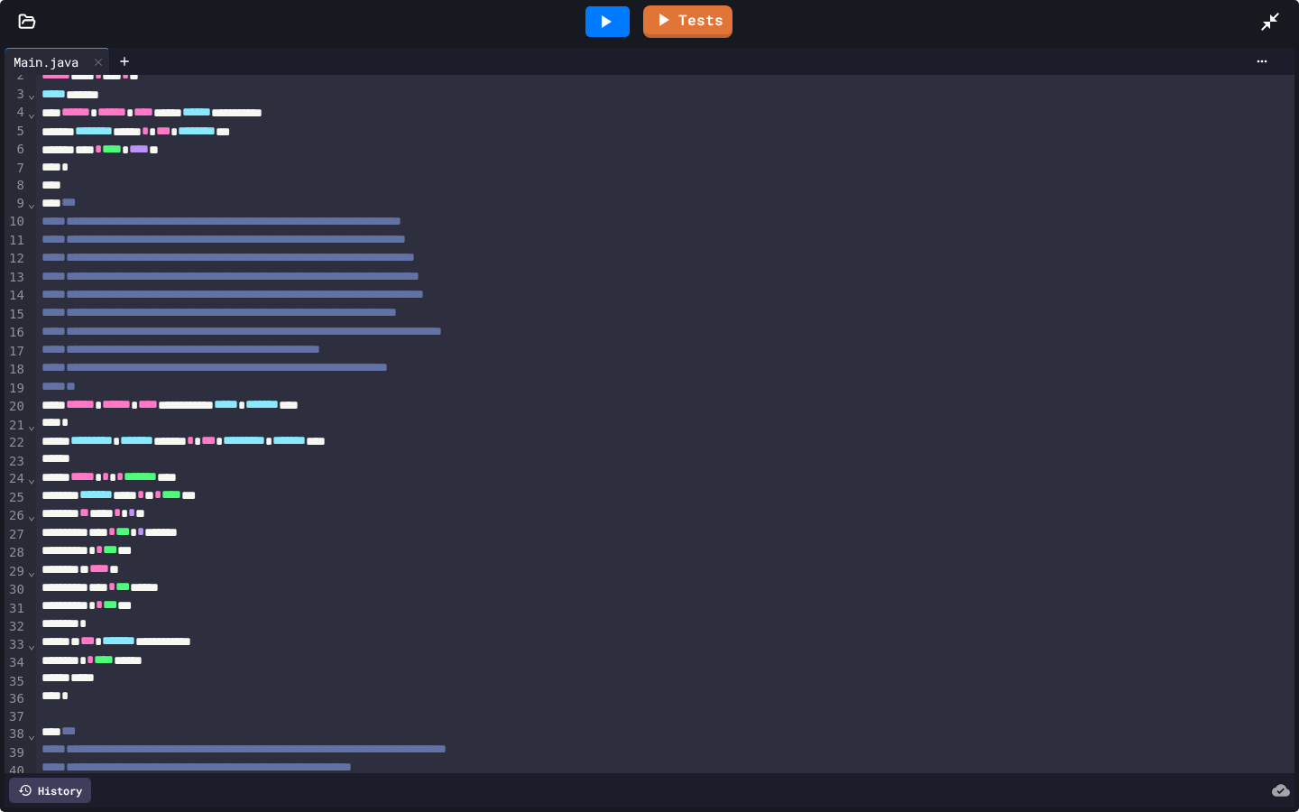
click at [1271, 25] on icon at bounding box center [1271, 22] width 22 height 22
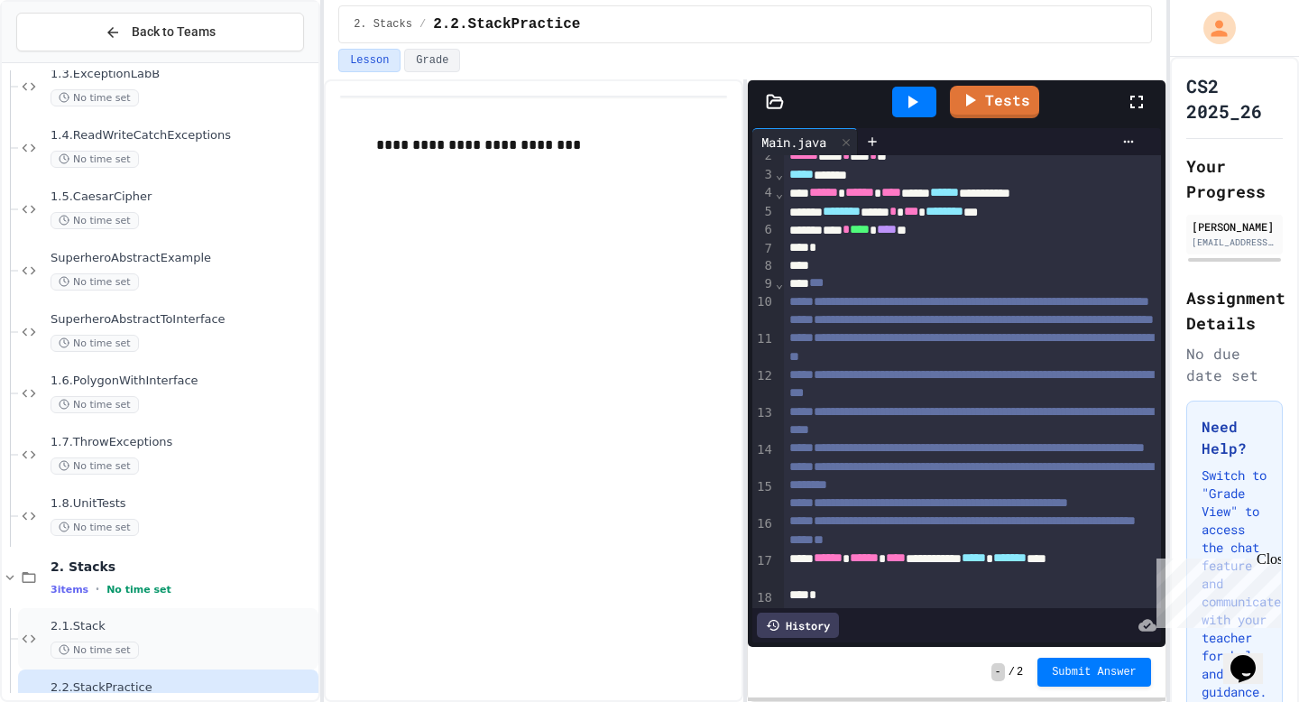
click at [162, 645] on div "No time set" at bounding box center [183, 650] width 264 height 17
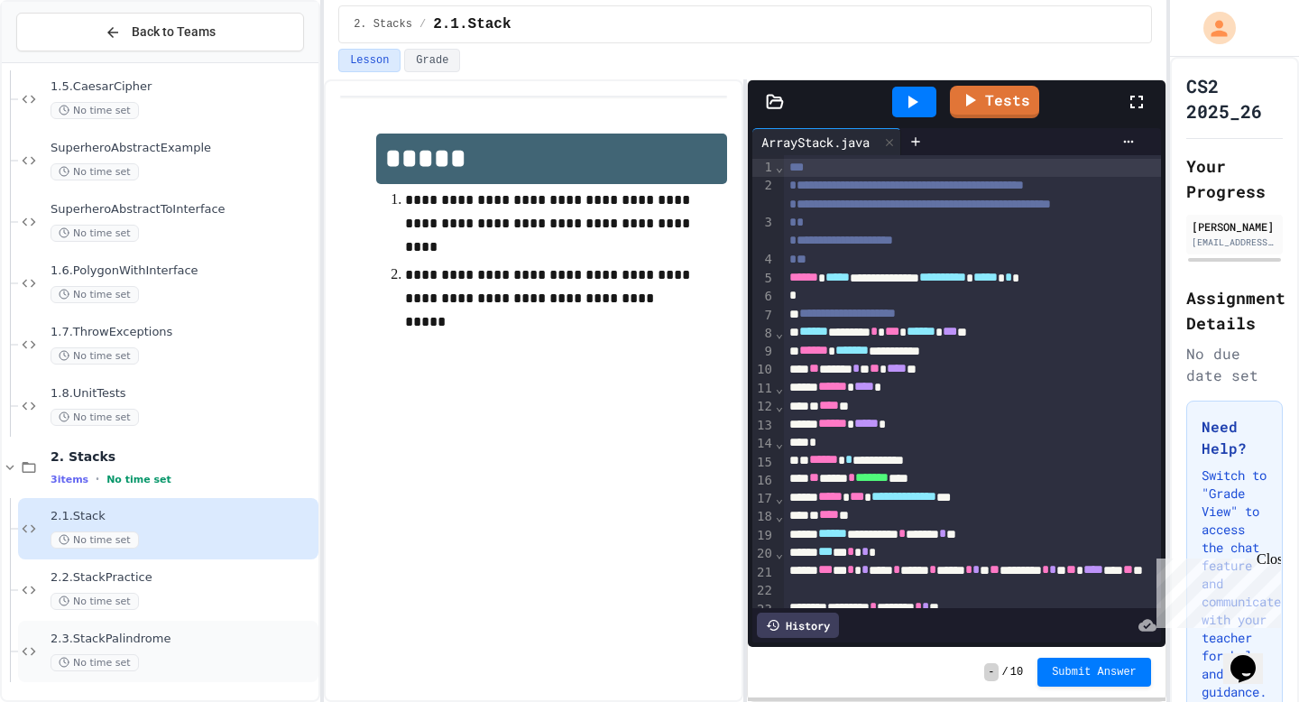
click at [145, 648] on div "2.3.StackPalindrome No time set" at bounding box center [183, 652] width 264 height 40
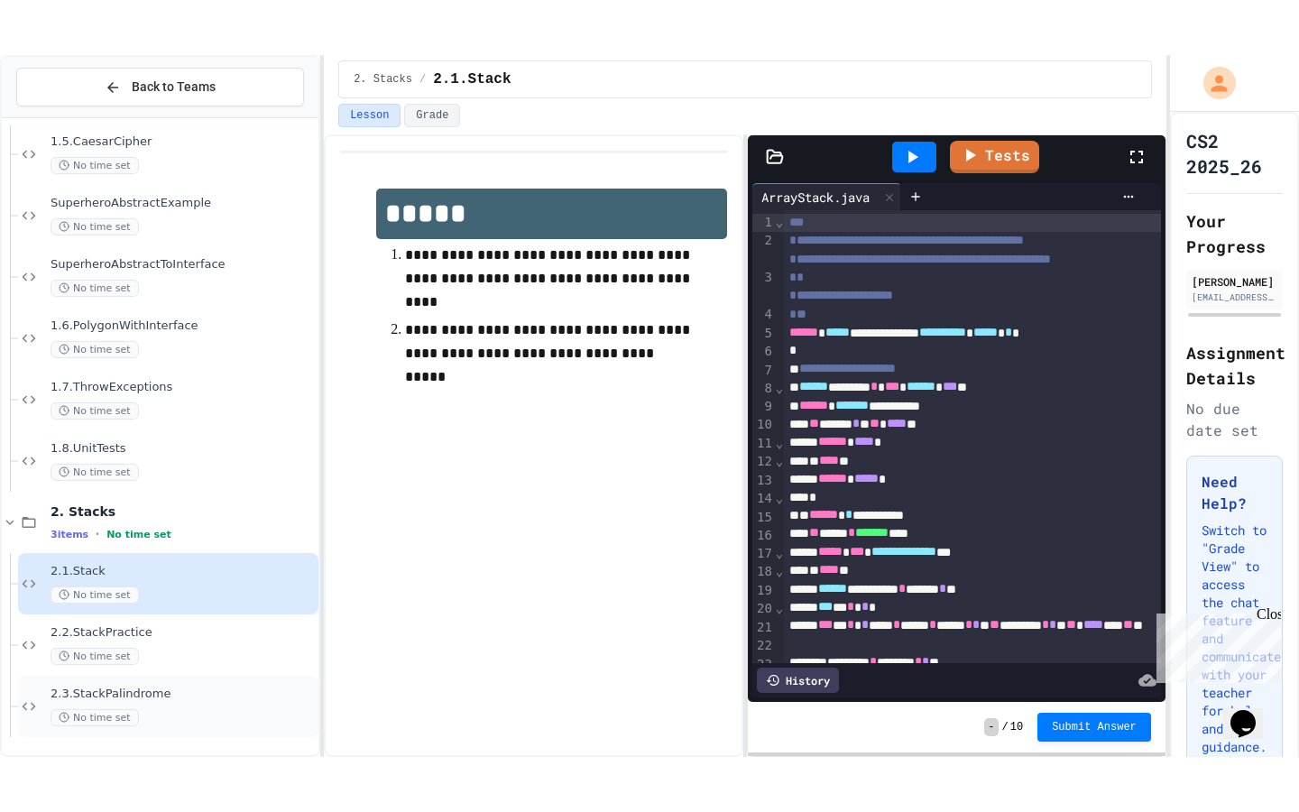
scroll to position [727, 0]
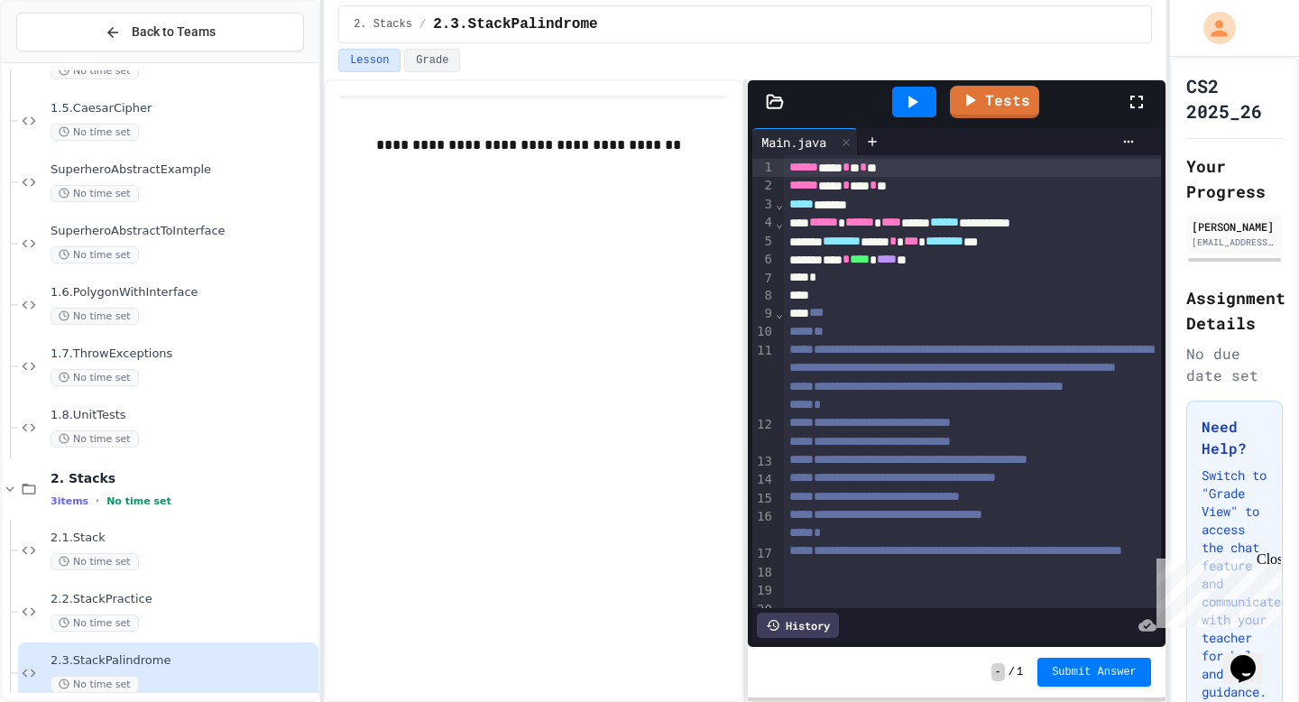
click at [1131, 101] on icon at bounding box center [1137, 102] width 22 height 22
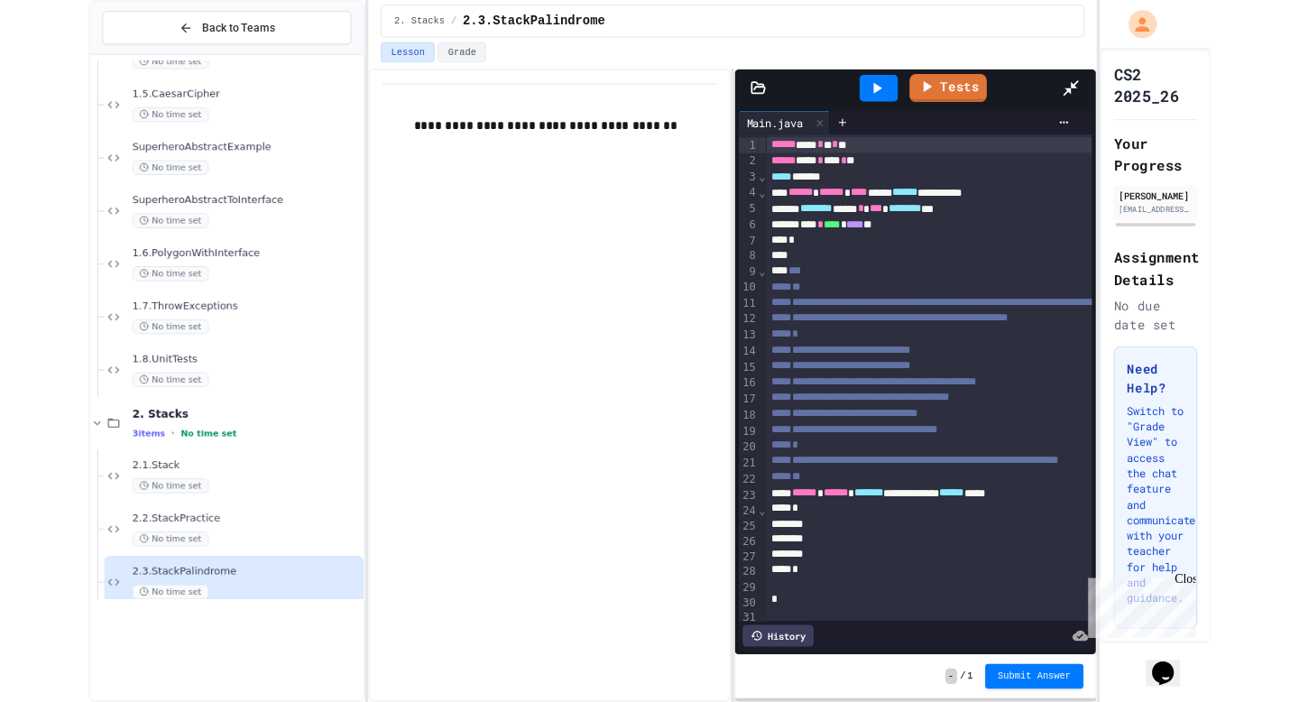
scroll to position [639, 0]
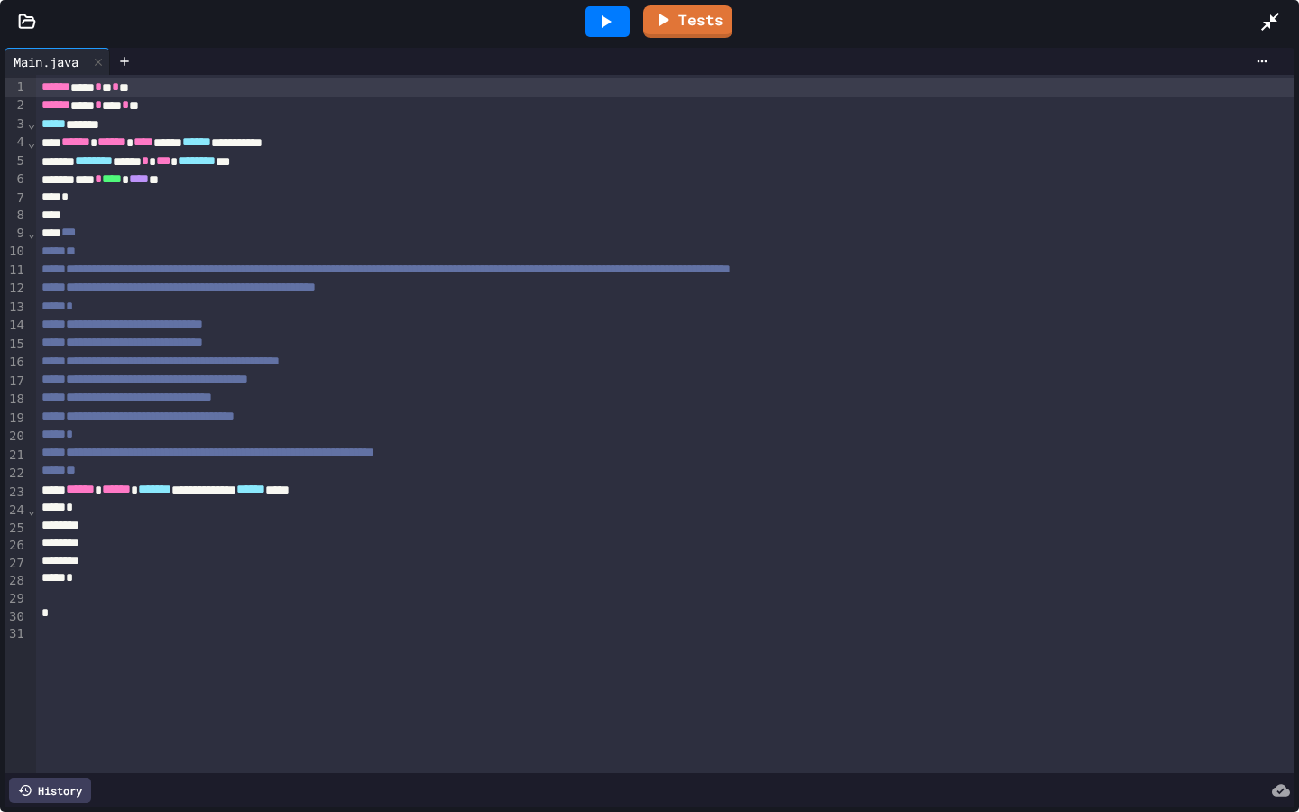
click at [202, 551] on div at bounding box center [665, 543] width 1259 height 18
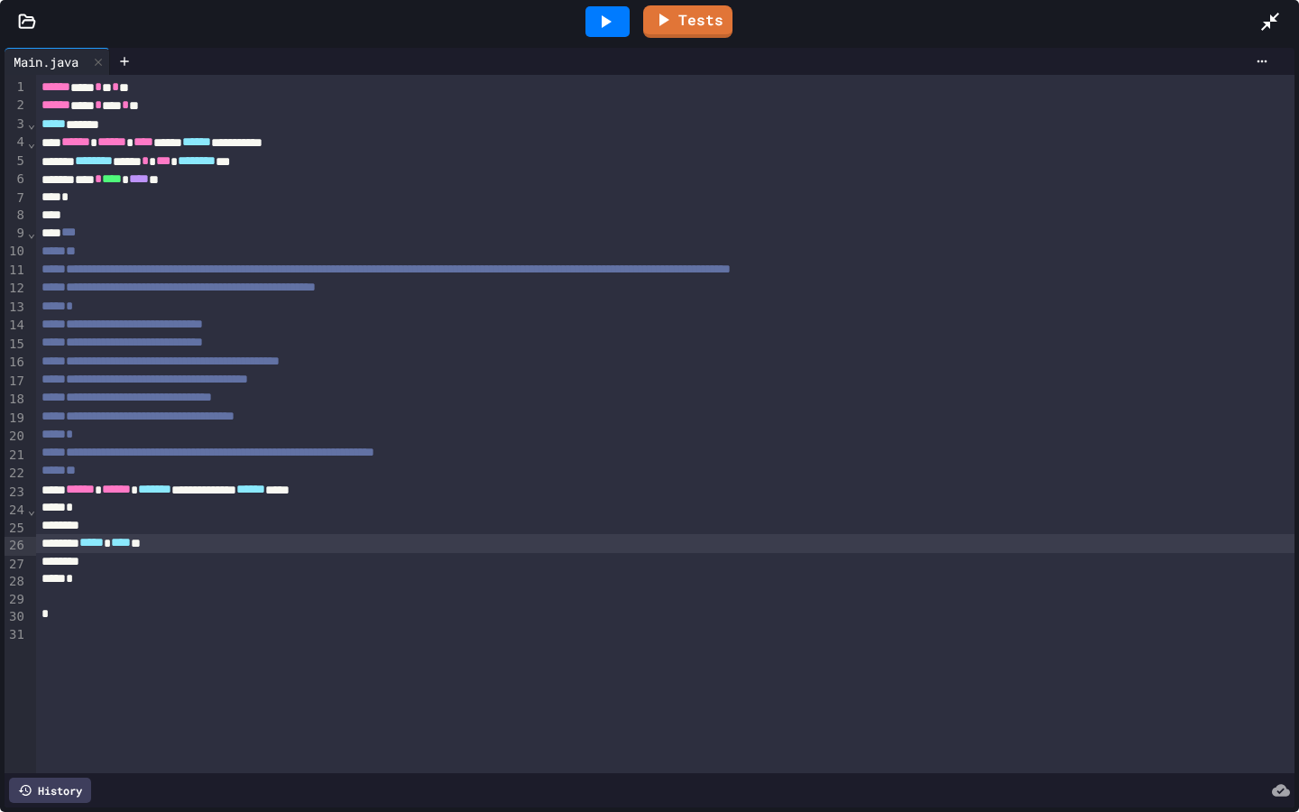
drag, startPoint x: 1275, startPoint y: 20, endPoint x: 1275, endPoint y: 694, distance: 674.0
click at [1275, 20] on icon at bounding box center [1270, 22] width 18 height 18
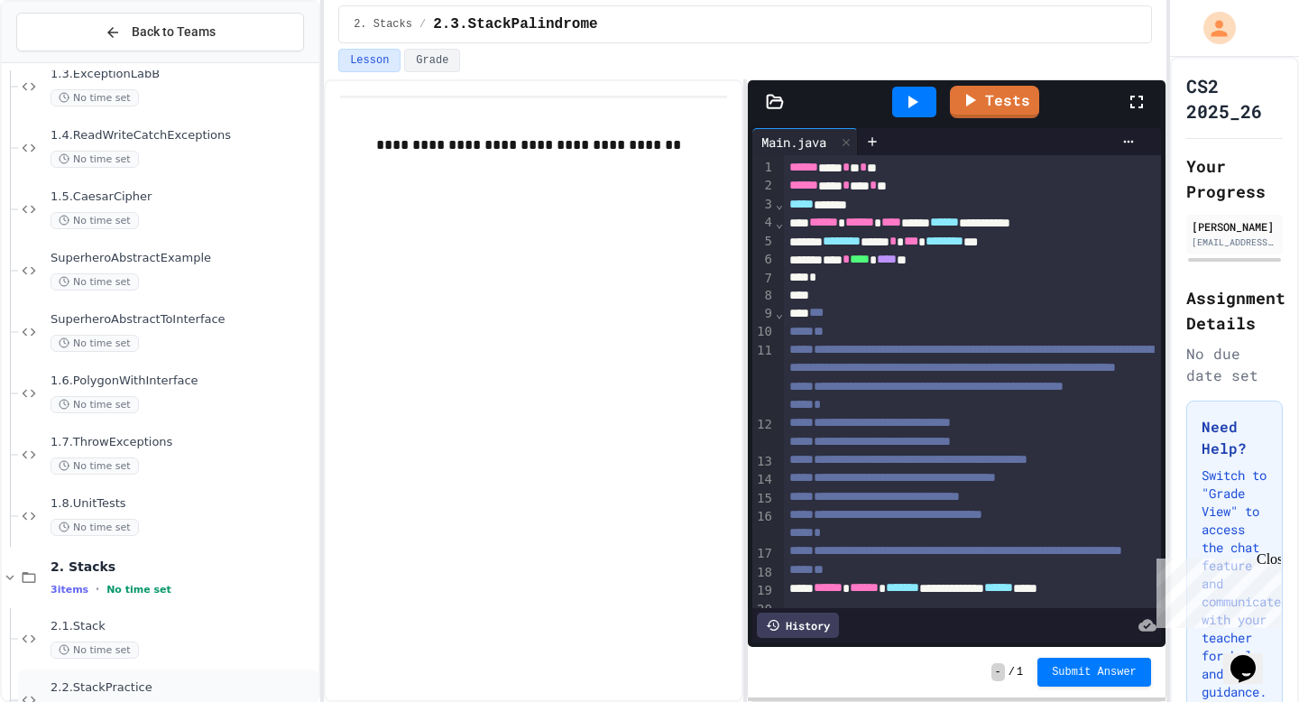
click at [180, 688] on span "2.2.StackPractice" at bounding box center [183, 687] width 264 height 15
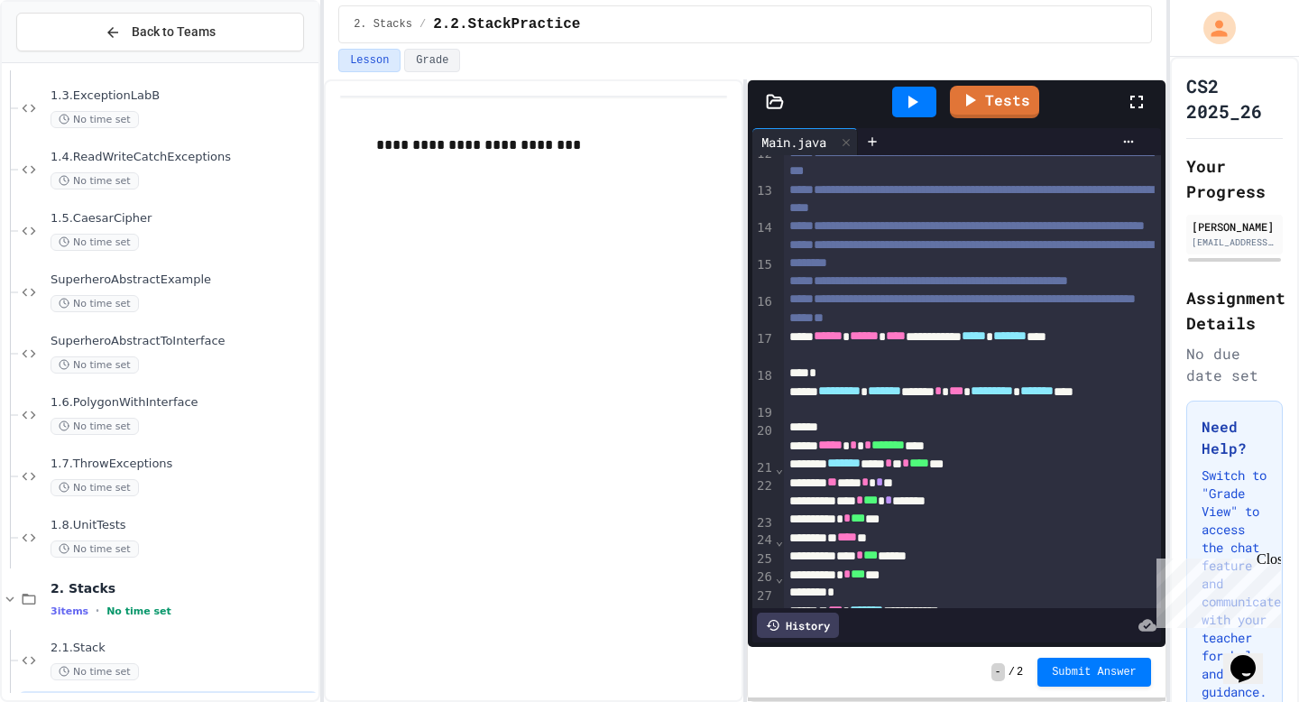
scroll to position [476, 0]
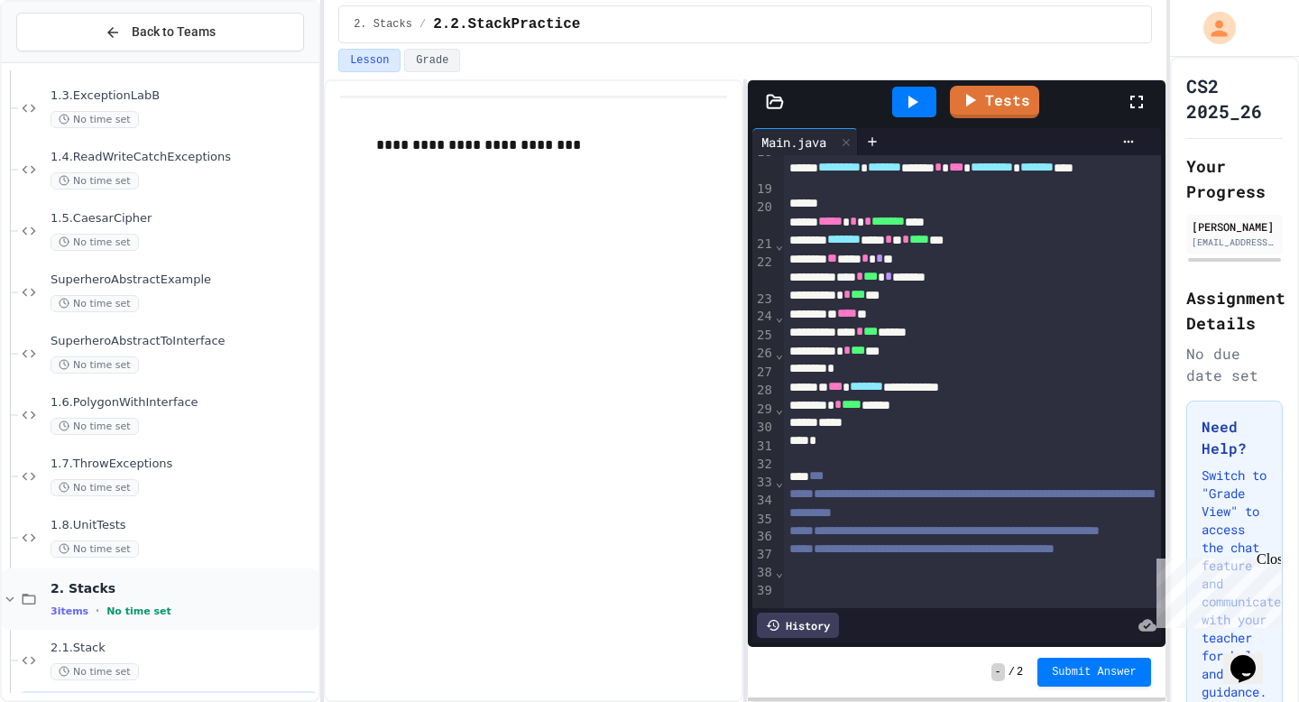
click at [155, 603] on div "2. Stacks 3 items • No time set" at bounding box center [183, 599] width 264 height 38
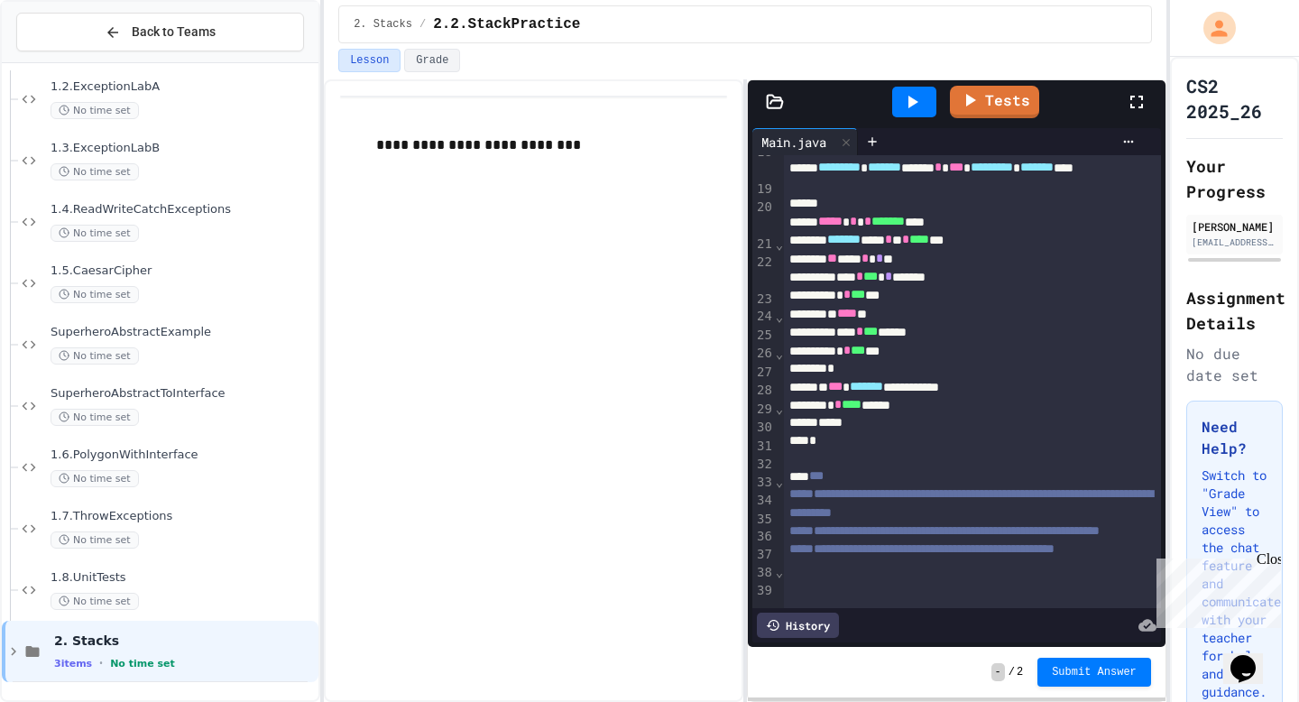
scroll to position [543, 0]
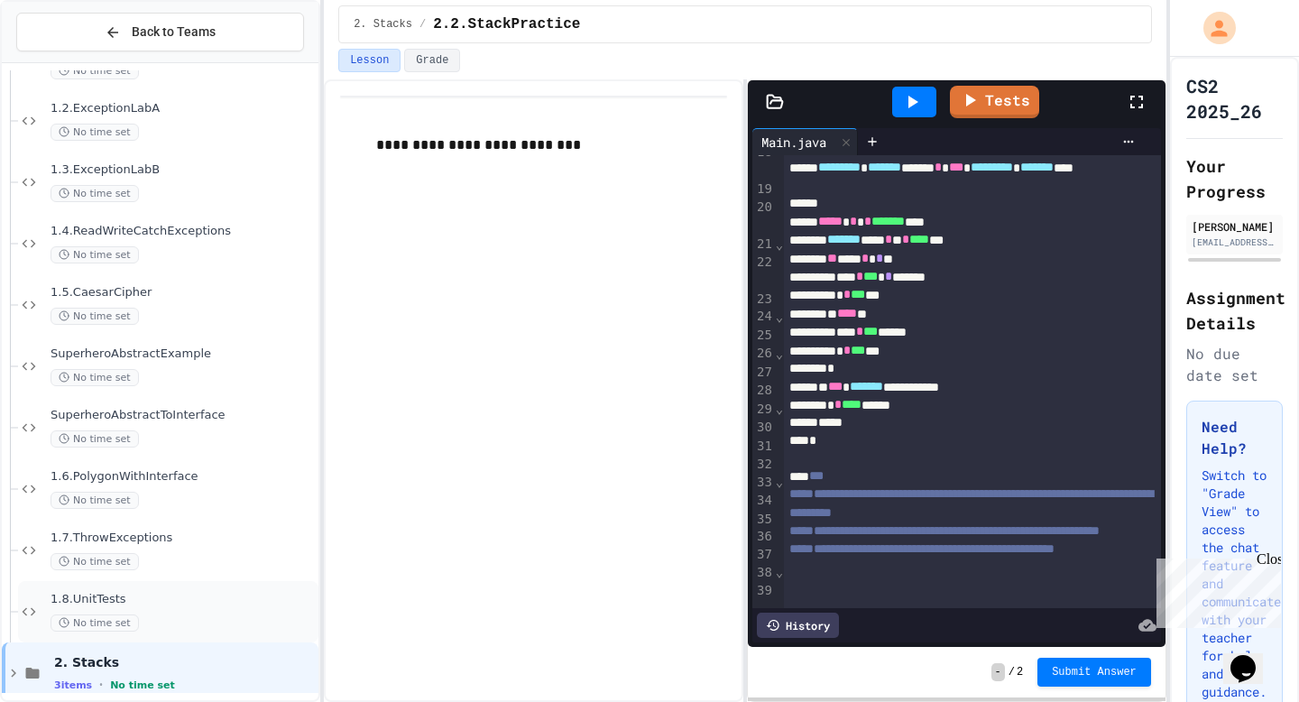
click at [159, 629] on div "No time set" at bounding box center [183, 622] width 264 height 17
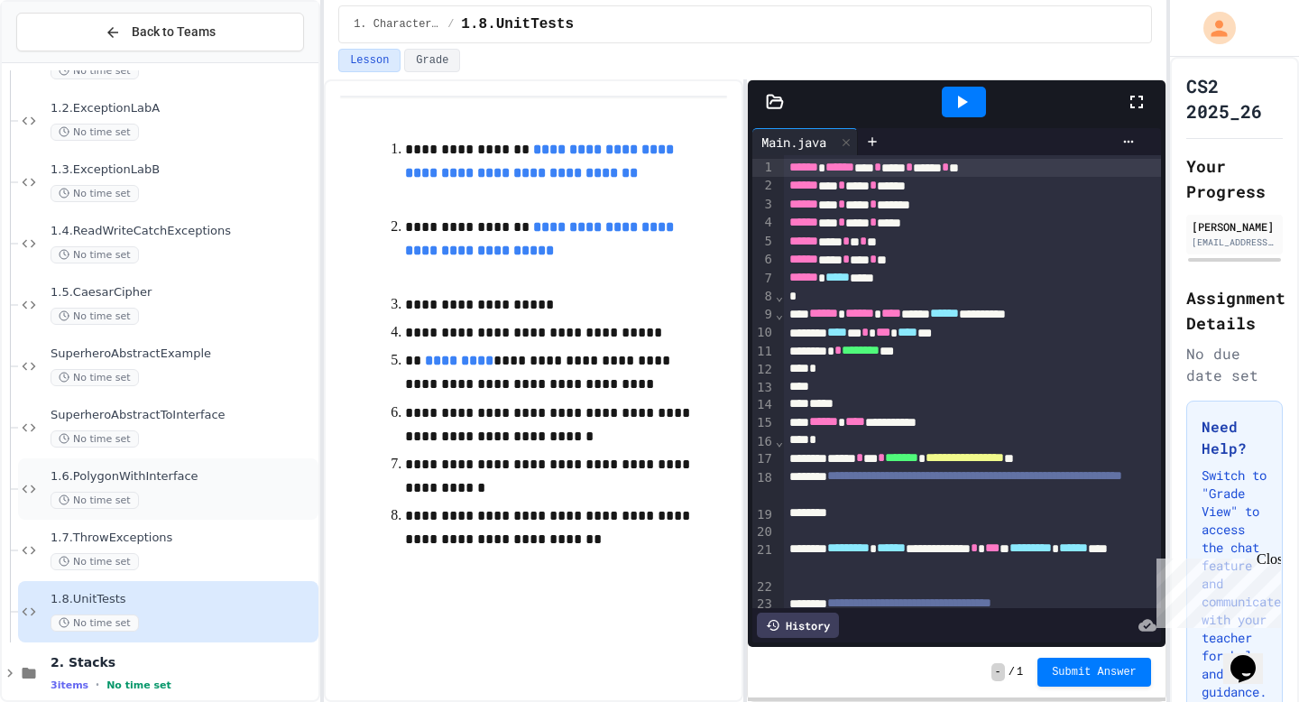
scroll to position [565, 0]
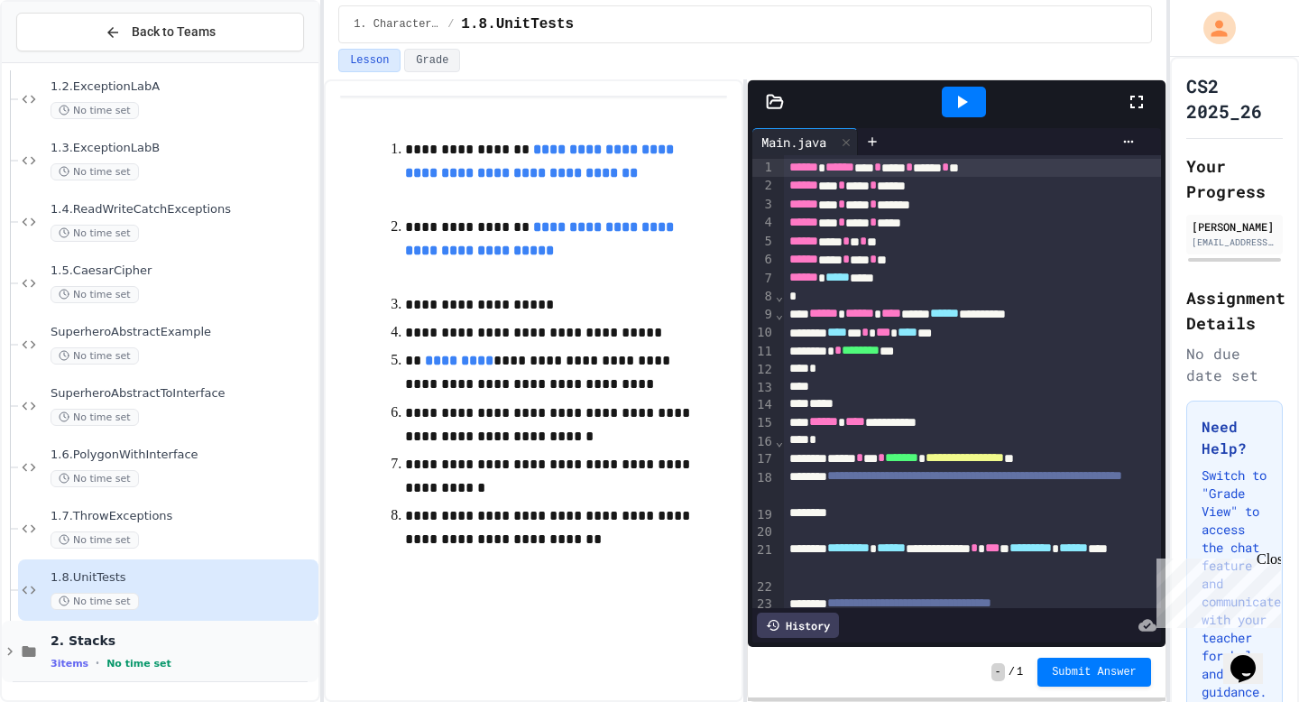
click at [199, 666] on div "3 items • No time set" at bounding box center [183, 663] width 264 height 14
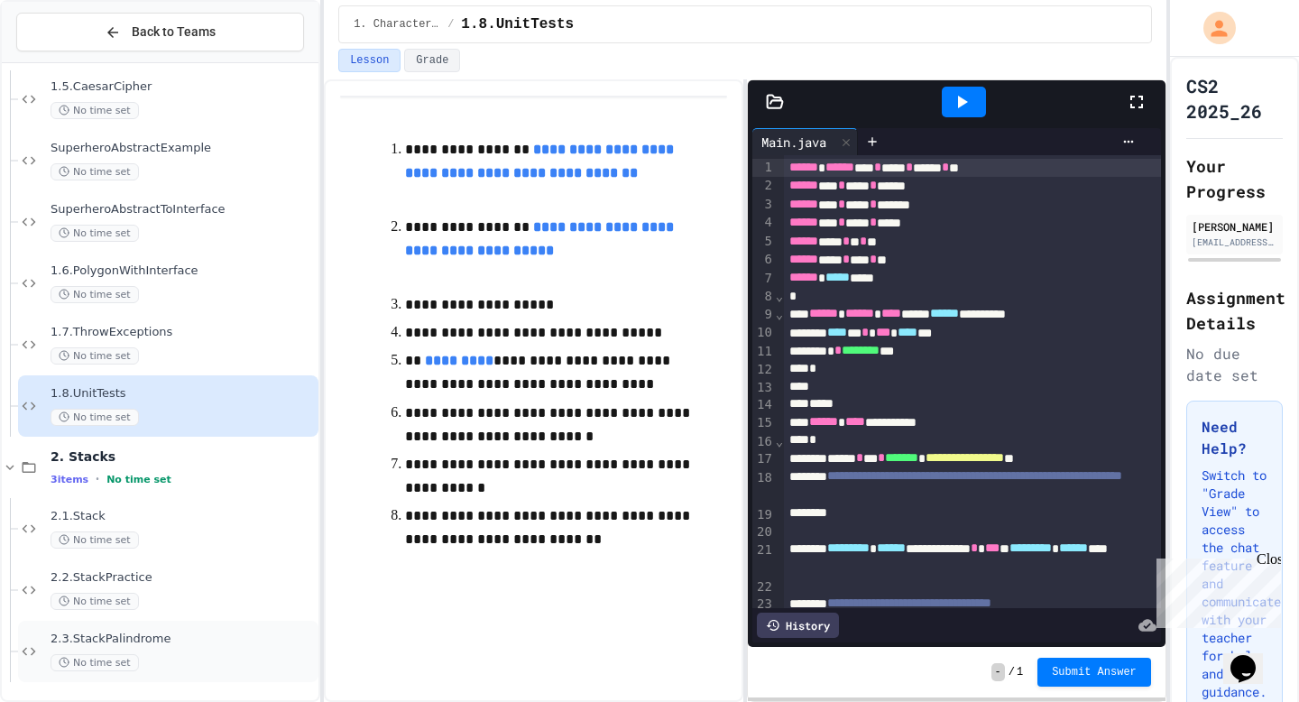
click at [184, 650] on div "2.3.StackPalindrome No time set" at bounding box center [183, 652] width 264 height 40
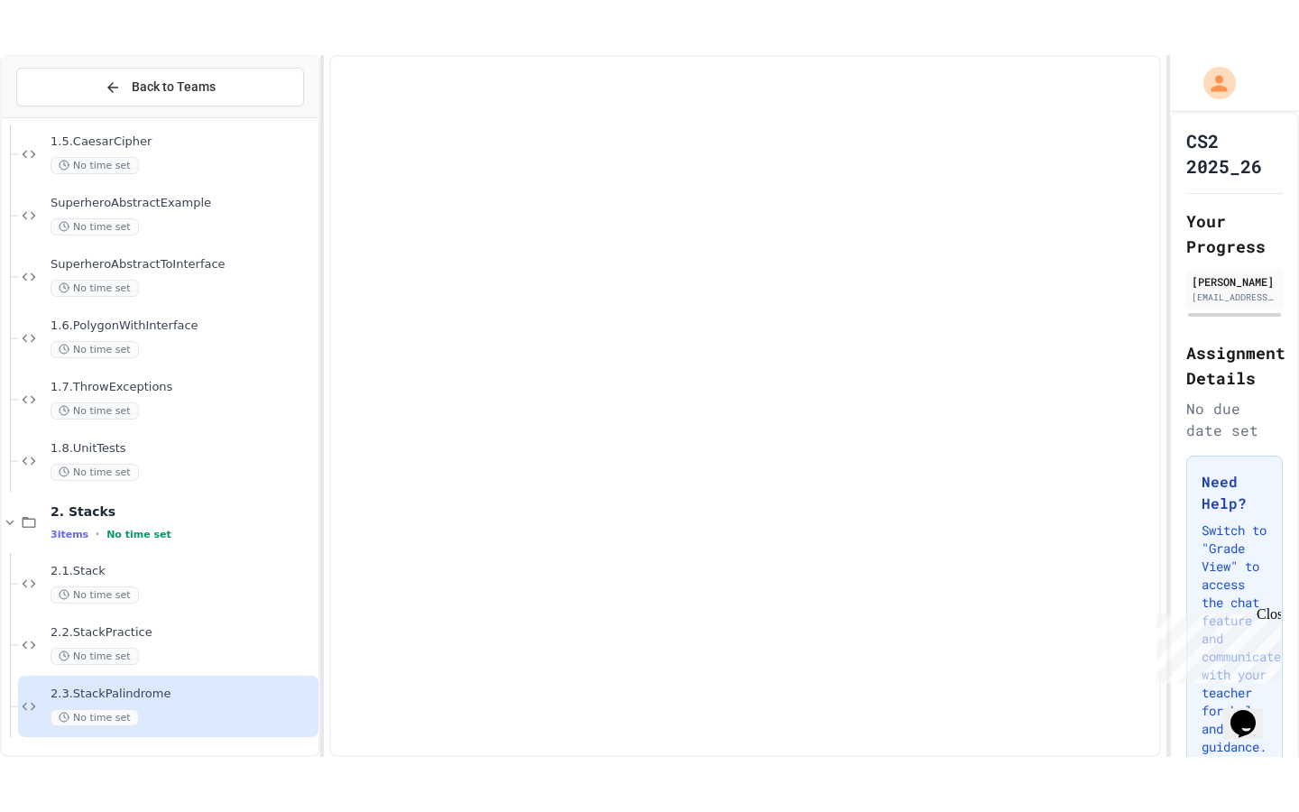
scroll to position [727, 0]
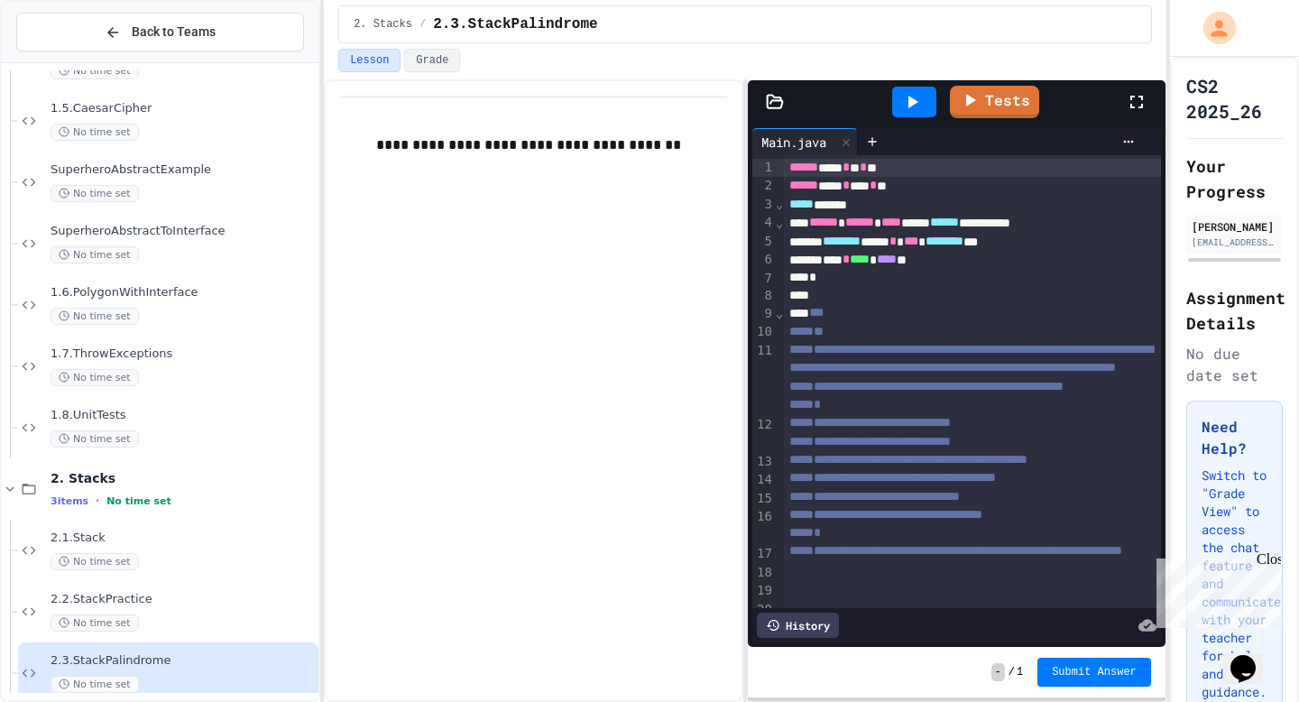
click at [1131, 98] on icon at bounding box center [1137, 102] width 13 height 13
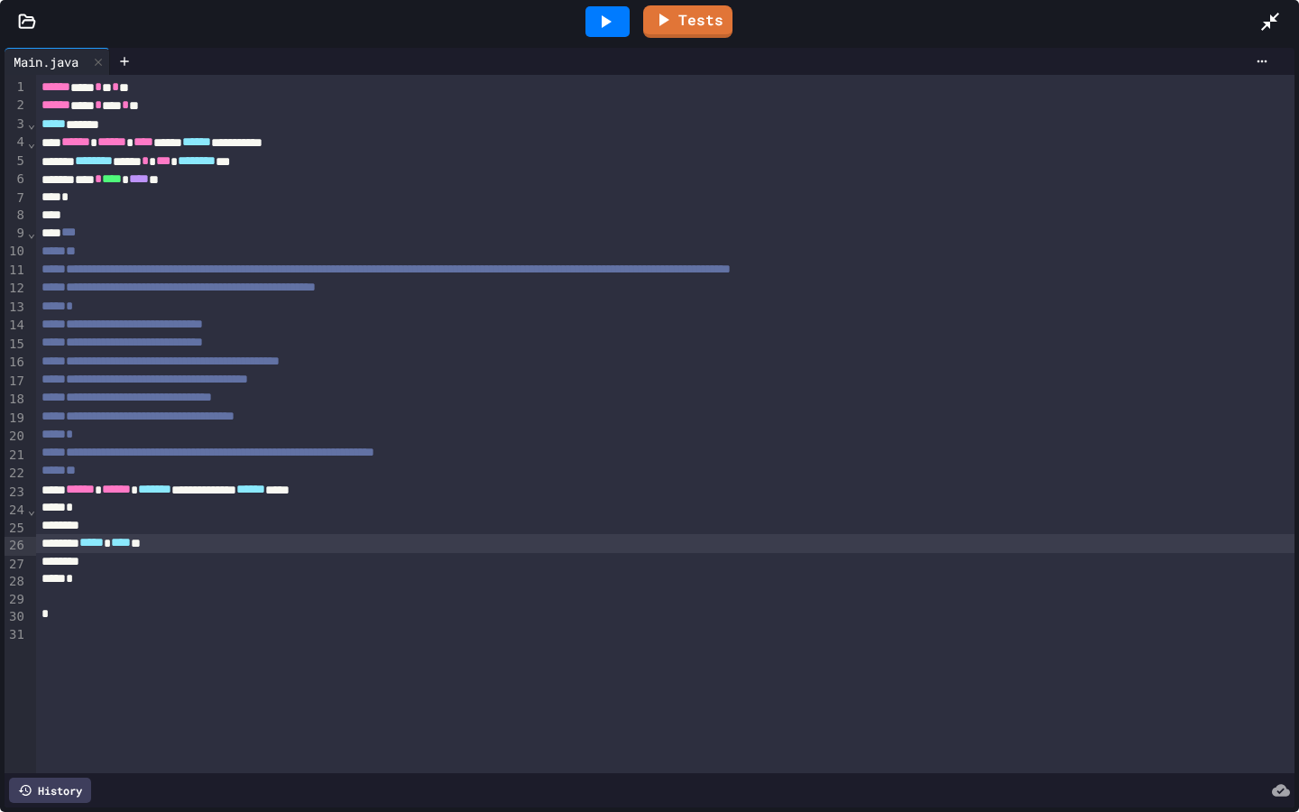
click at [218, 540] on div "***** * **** *" at bounding box center [665, 543] width 1259 height 18
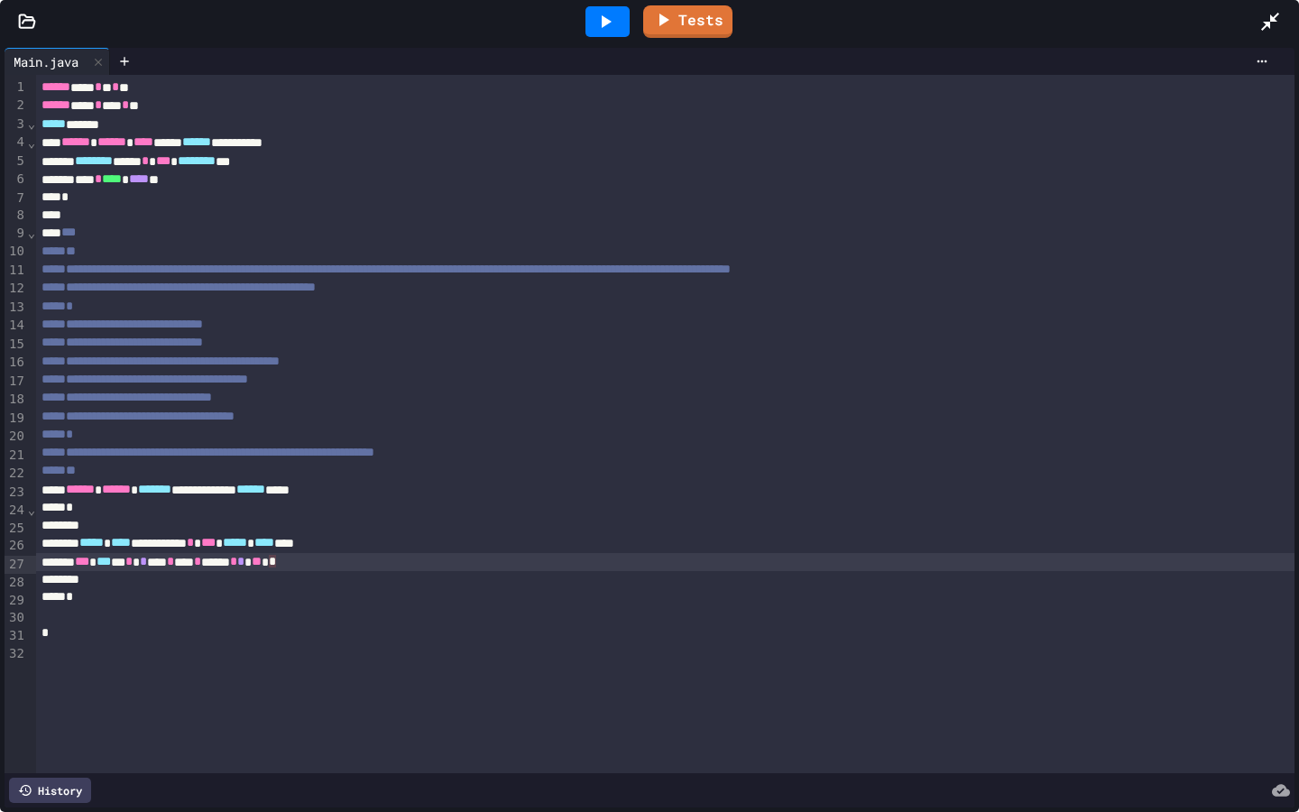
click at [206, 568] on div "*** * *** * * * *** * *** * ****** * * ** *" at bounding box center [665, 562] width 1259 height 18
click at [283, 568] on span "*" at bounding box center [279, 561] width 7 height 13
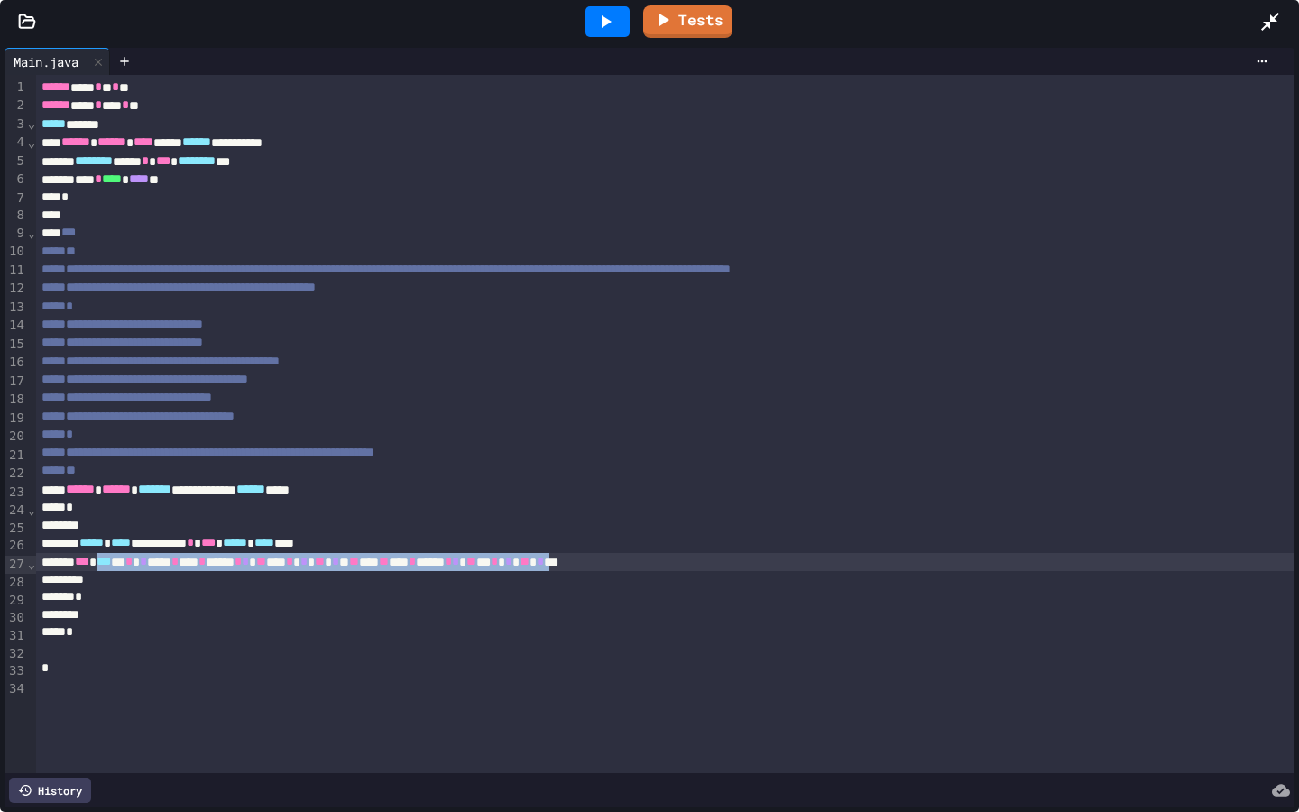
drag, startPoint x: 743, startPoint y: 565, endPoint x: 126, endPoint y: 568, distance: 616.3
click at [126, 568] on div "*** * *** * * * **** * *** * ****** * * ** * * * ** * * ** ** ** *** * ****** *…" at bounding box center [665, 562] width 1259 height 18
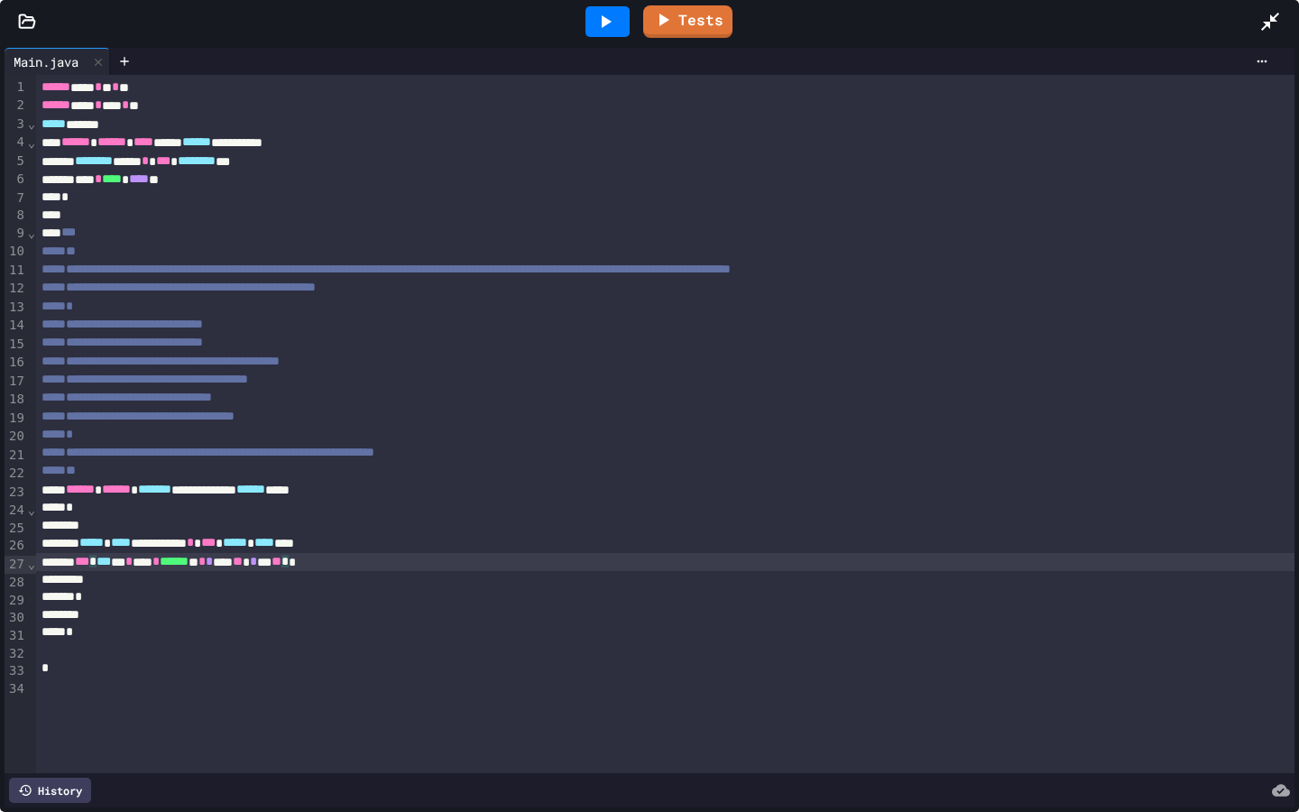
click at [161, 588] on div at bounding box center [665, 580] width 1259 height 18
click at [264, 546] on div "**********" at bounding box center [665, 543] width 1259 height 18
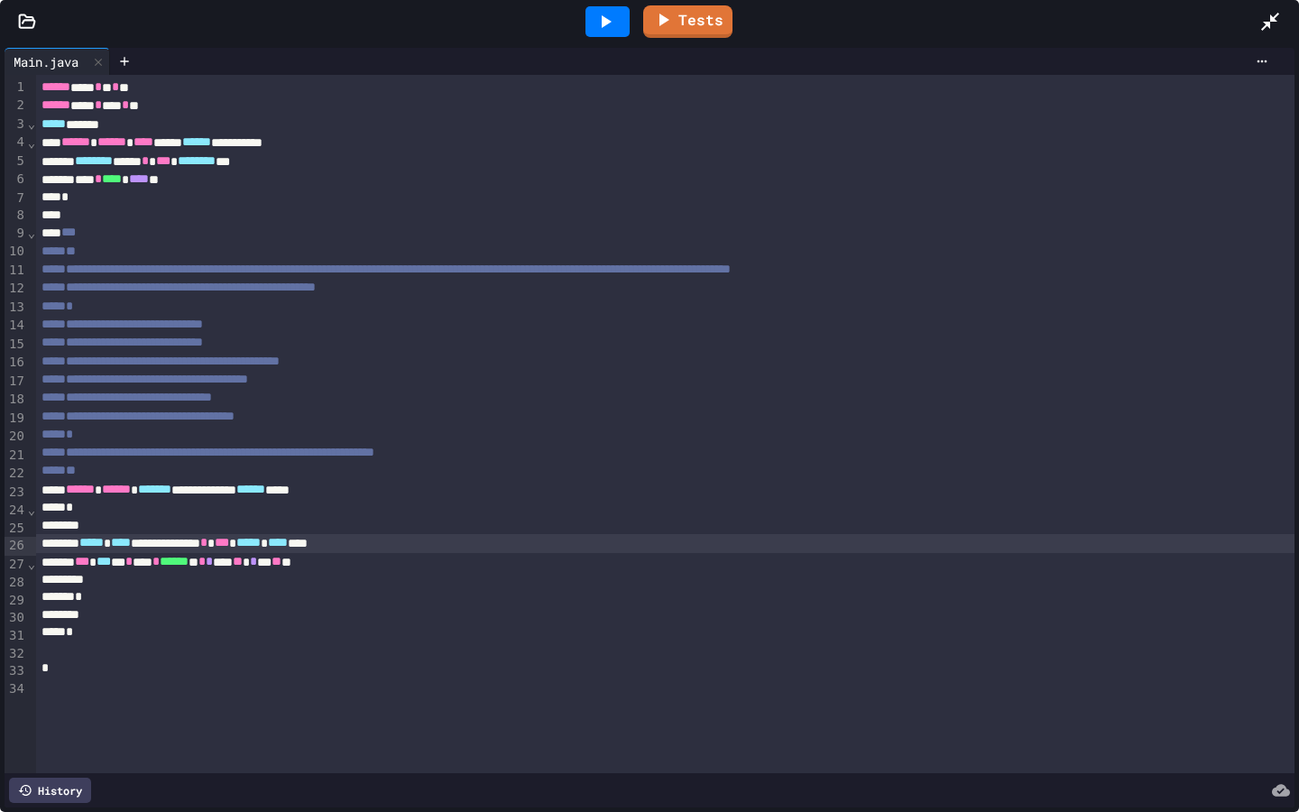
click at [207, 584] on div at bounding box center [665, 580] width 1259 height 18
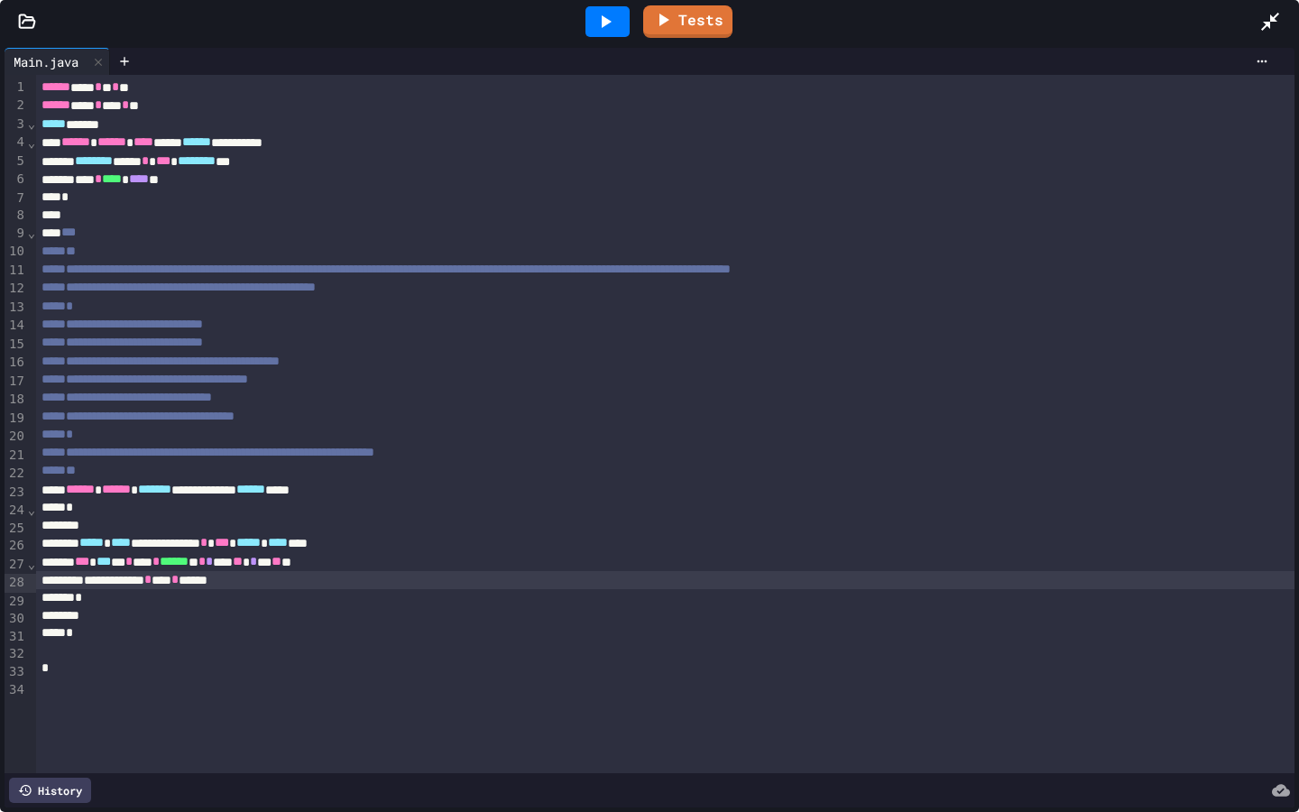
click at [1267, 22] on icon at bounding box center [1270, 22] width 18 height 18
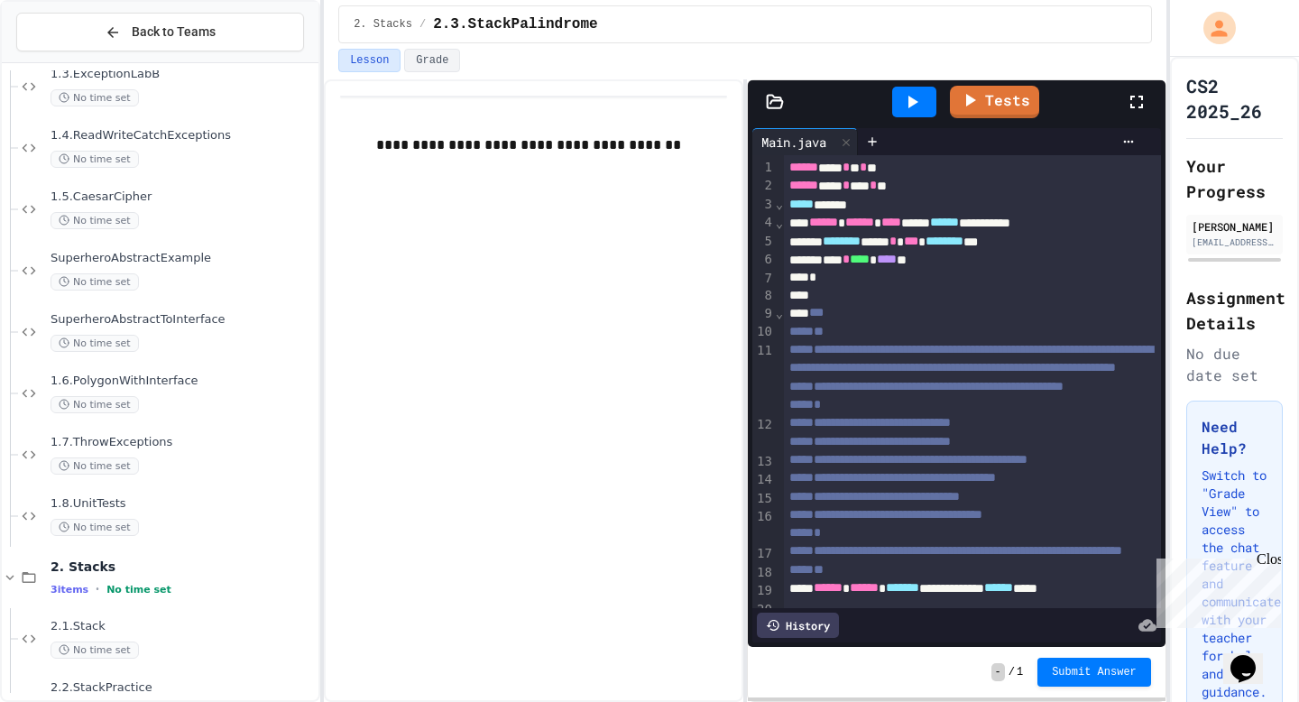
click at [1136, 103] on icon at bounding box center [1137, 102] width 22 height 22
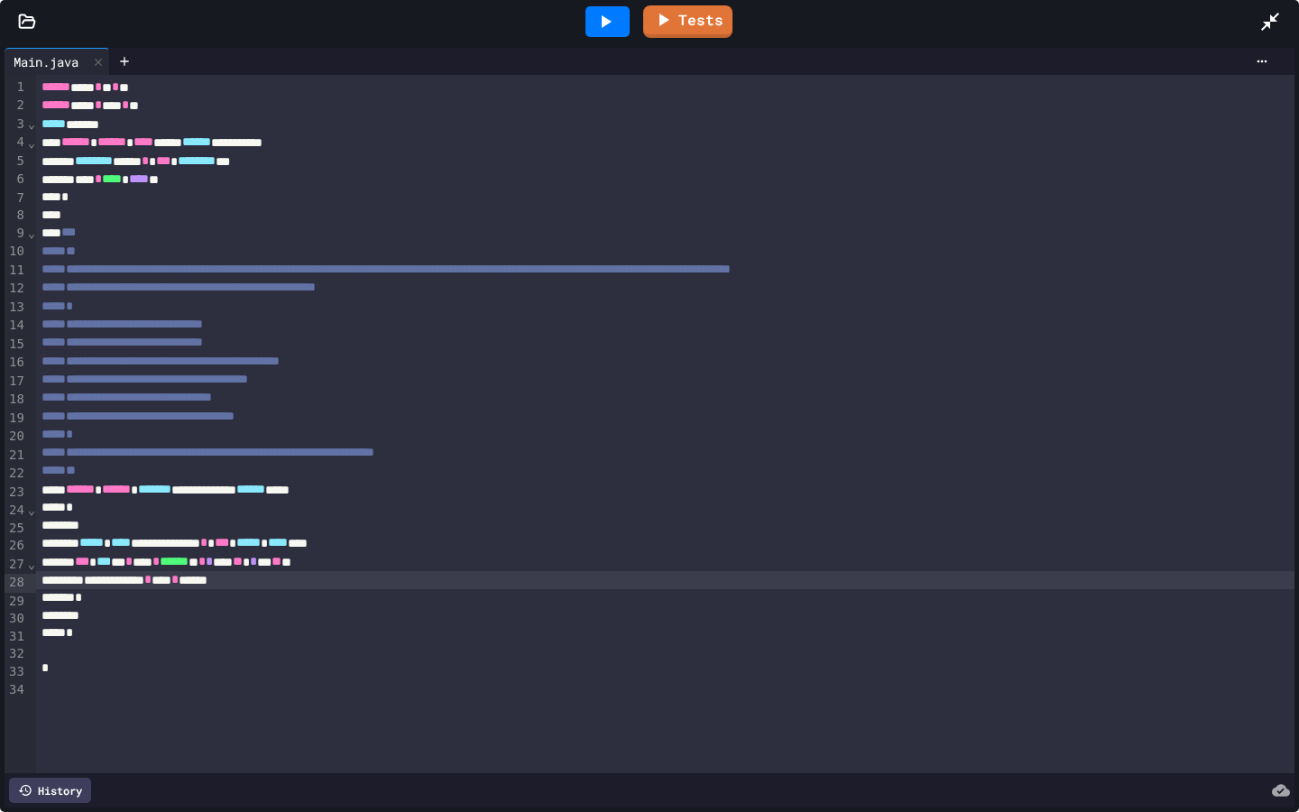
click at [313, 583] on div "**********" at bounding box center [665, 580] width 1259 height 18
click at [219, 584] on div "**********" at bounding box center [665, 580] width 1259 height 18
click at [376, 588] on div "**********" at bounding box center [665, 580] width 1259 height 18
click at [256, 583] on div "**********" at bounding box center [665, 580] width 1259 height 18
click at [260, 581] on div "**********" at bounding box center [665, 580] width 1259 height 18
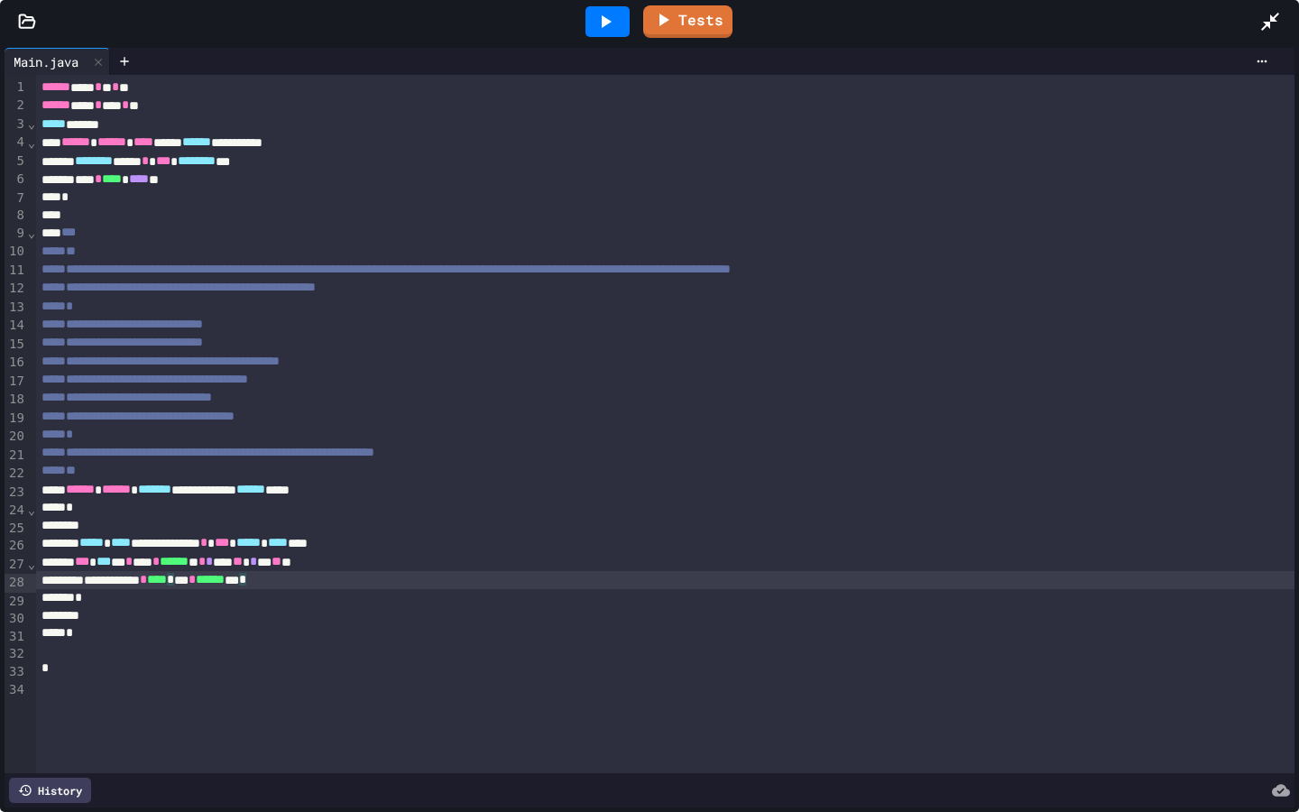
click at [382, 580] on div "**********" at bounding box center [665, 580] width 1259 height 18
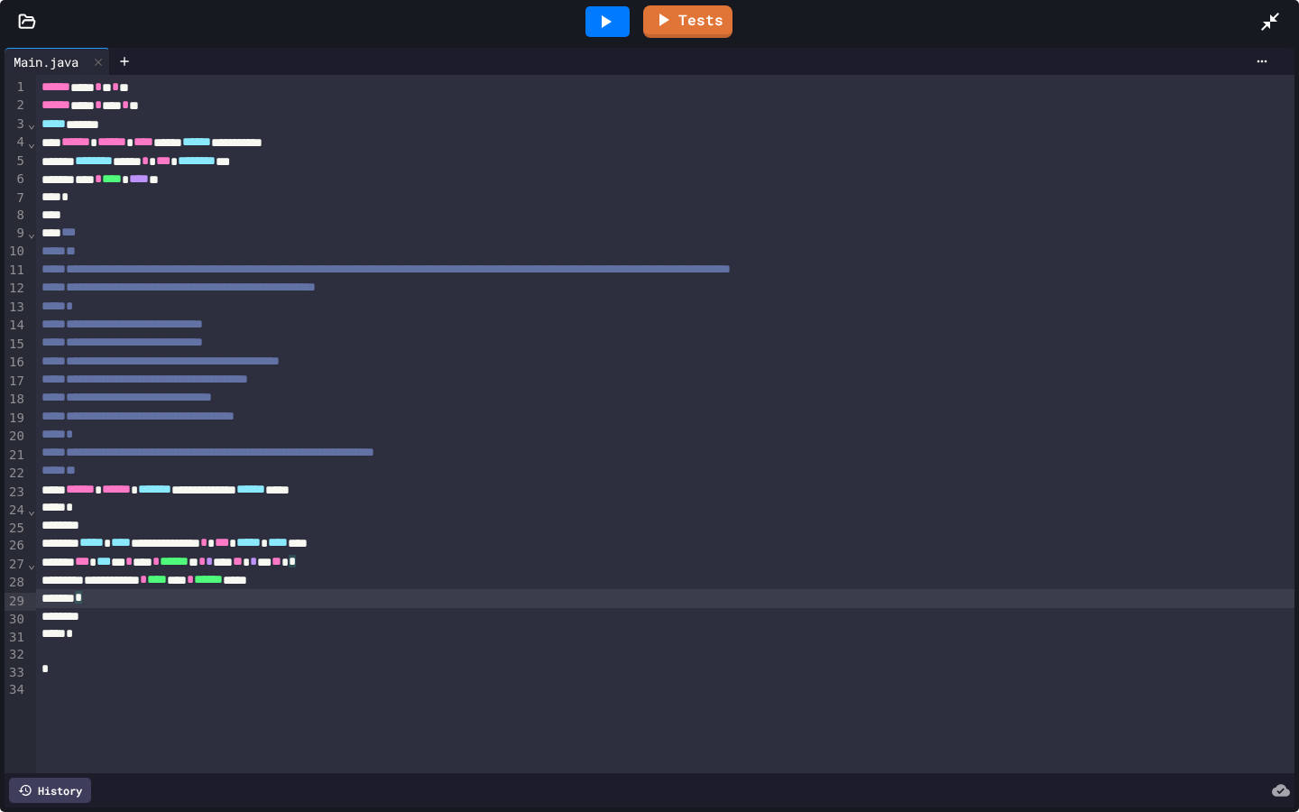
click at [256, 602] on div "*" at bounding box center [665, 598] width 1259 height 18
